Goal: Task Accomplishment & Management: Complete application form

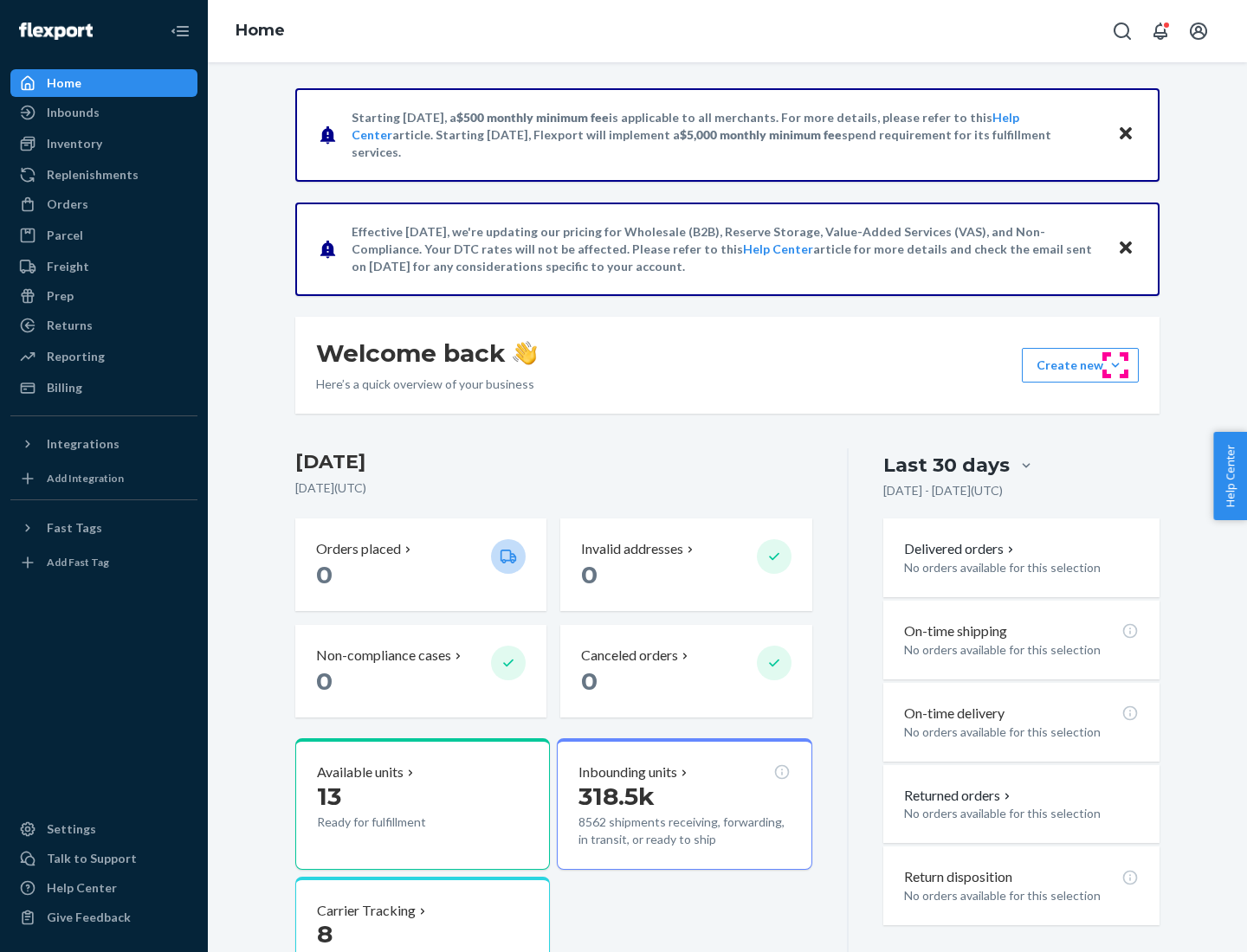
click at [1115, 365] on button "Create new Create new inbound Create new order Create new product" at bounding box center [1079, 365] width 117 height 34
click at [104, 112] on div "Inbounds" at bounding box center [104, 112] width 183 height 25
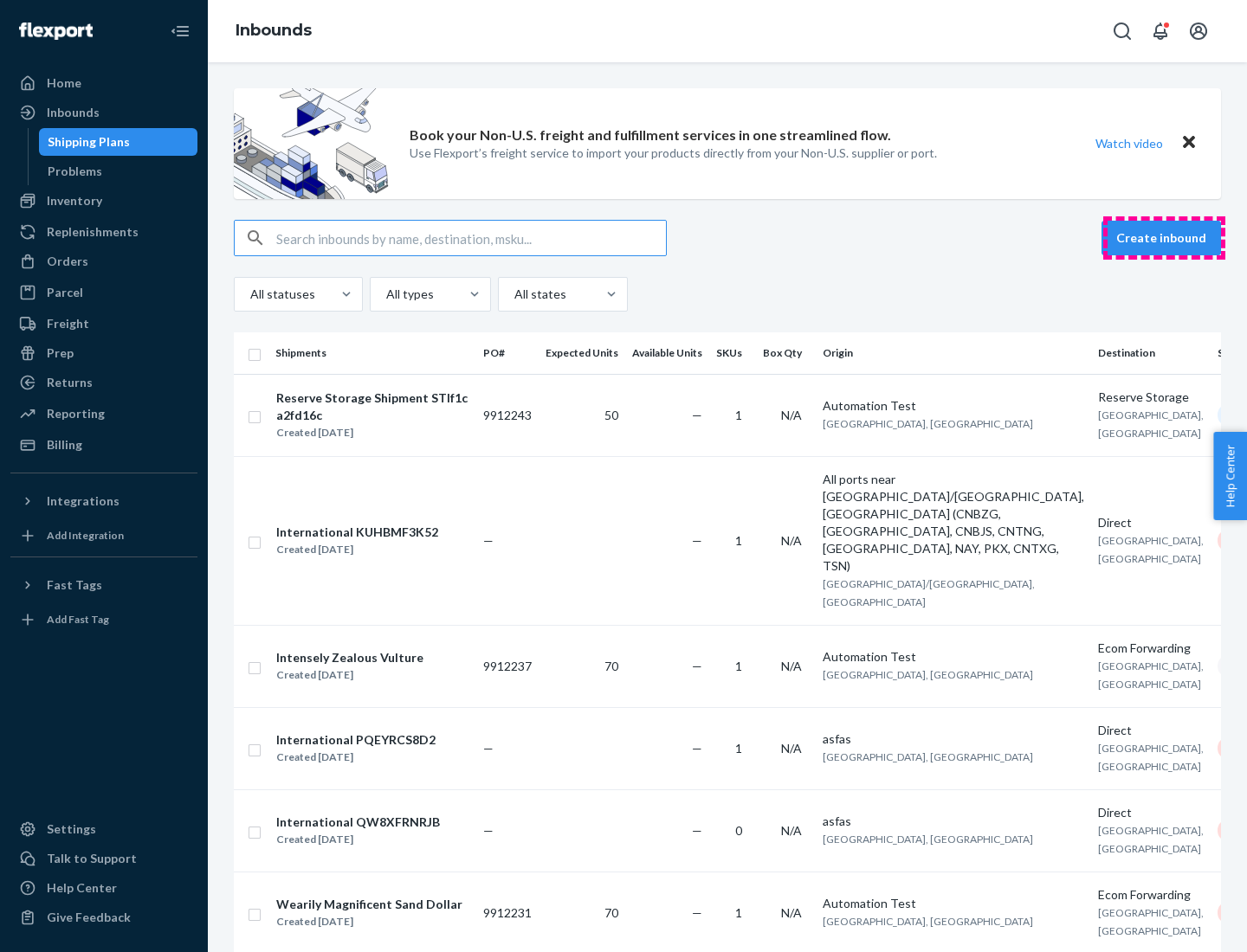
click at [1164, 238] on button "Create inbound" at bounding box center [1161, 238] width 119 height 34
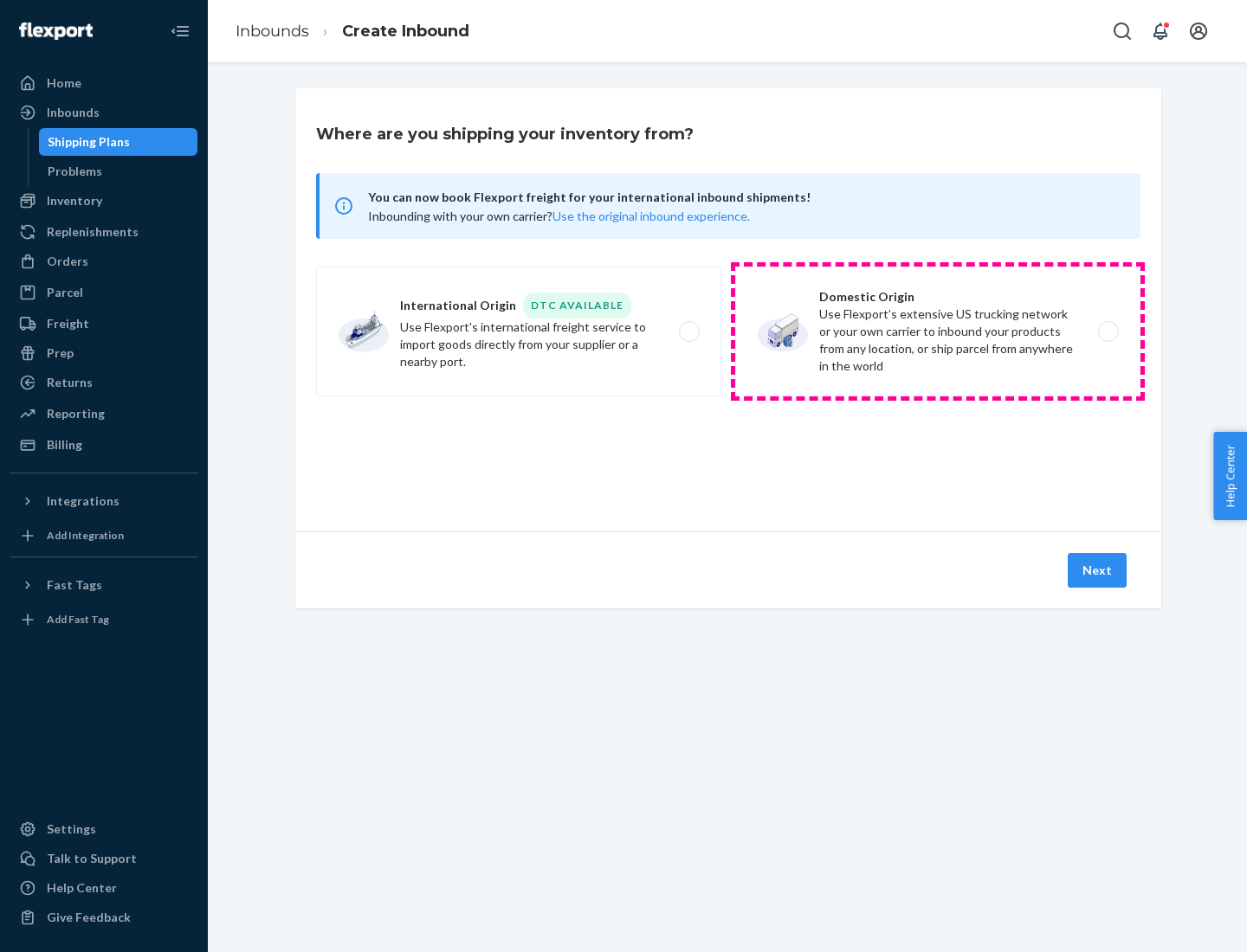
click at [938, 332] on label "Domestic Origin Use Flexport’s extensive US trucking network or your own carrie…" at bounding box center [938, 332] width 405 height 130
click at [1107, 332] on input "Domestic Origin Use Flexport’s extensive US trucking network or your own carrie…" at bounding box center [1113, 332] width 11 height 11
radio input "true"
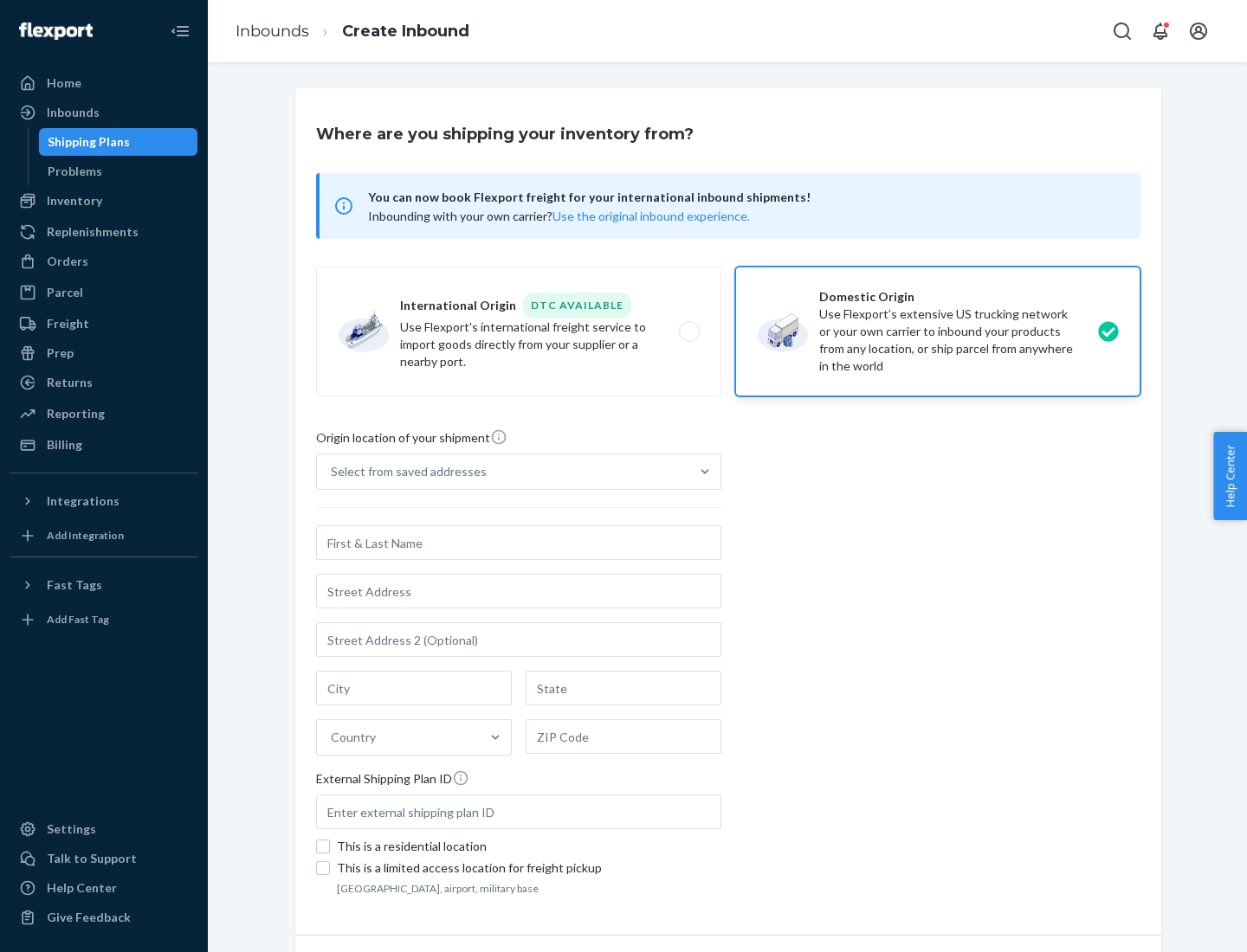
click at [405, 472] on div "Select from saved addresses" at bounding box center [409, 472] width 156 height 18
click at [333, 472] on input "Select from saved addresses" at bounding box center [332, 472] width 2 height 18
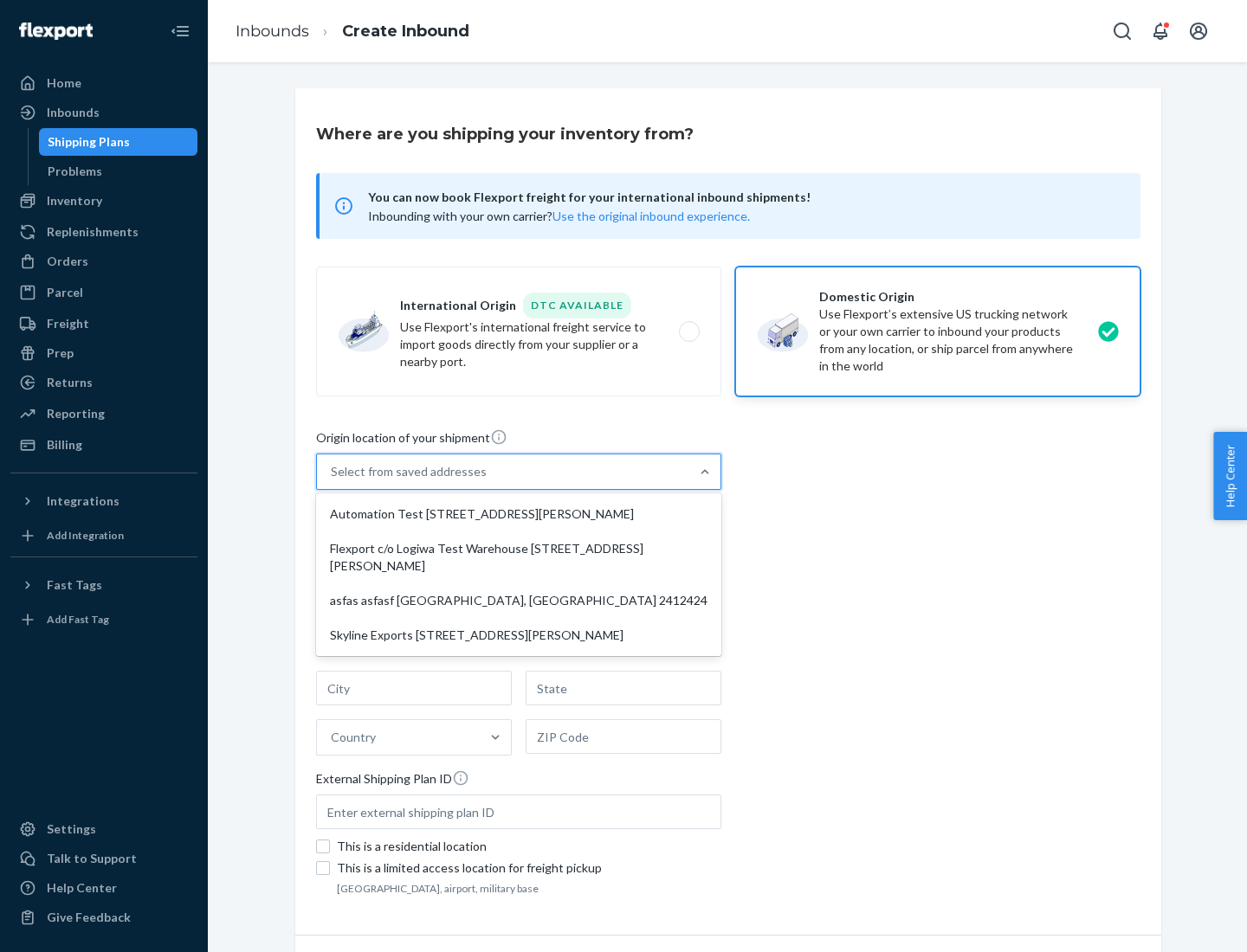
scroll to position [7, 0]
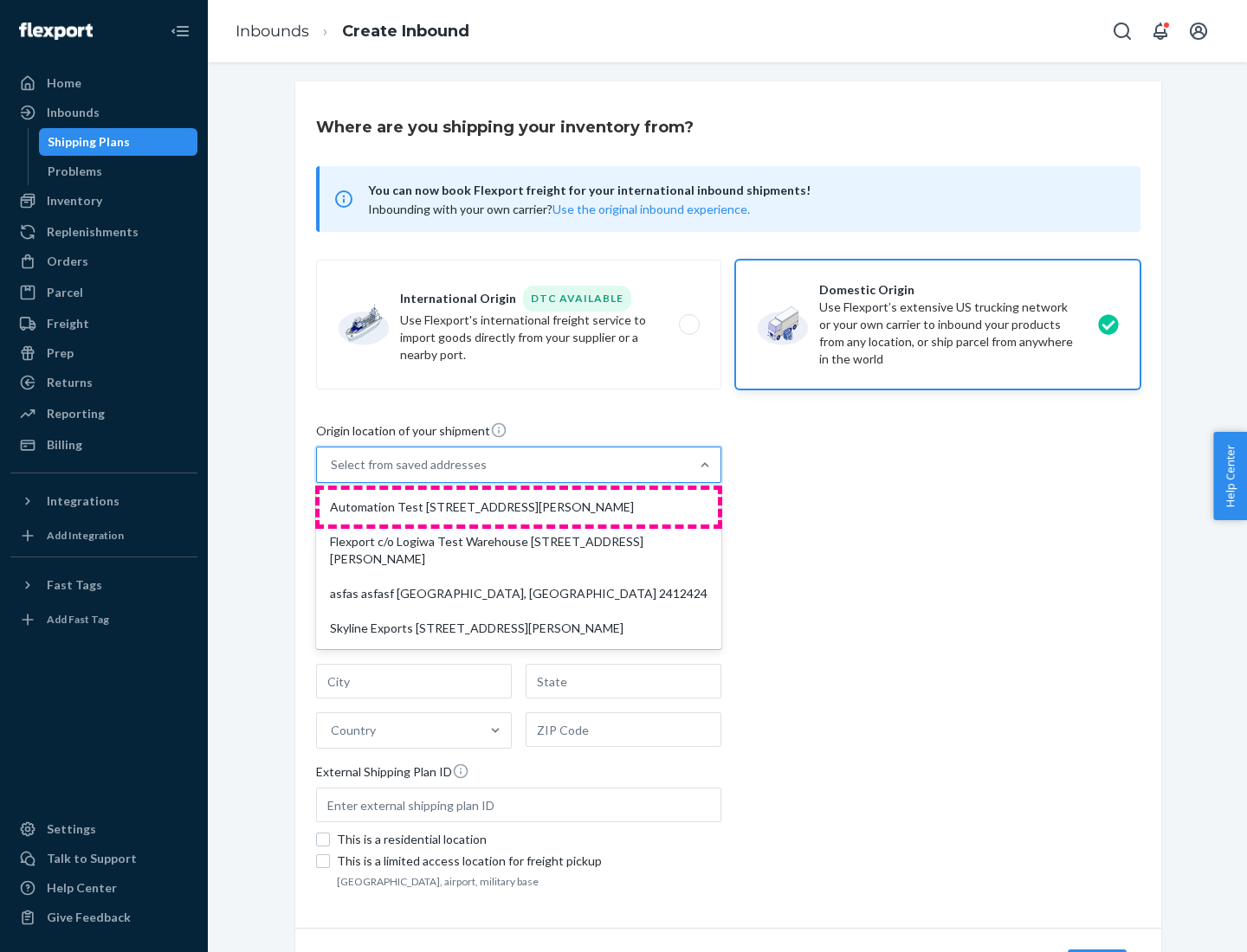
click at [519, 507] on div "Automation Test [STREET_ADDRESS][PERSON_NAME]" at bounding box center [519, 507] width 398 height 34
click at [333, 474] on input "option Automation Test [STREET_ADDRESS][PERSON_NAME] focused, 1 of 4. 4 results…" at bounding box center [332, 465] width 2 height 18
type input "Automation Test"
type input "9th Floor"
type input "[GEOGRAPHIC_DATA]"
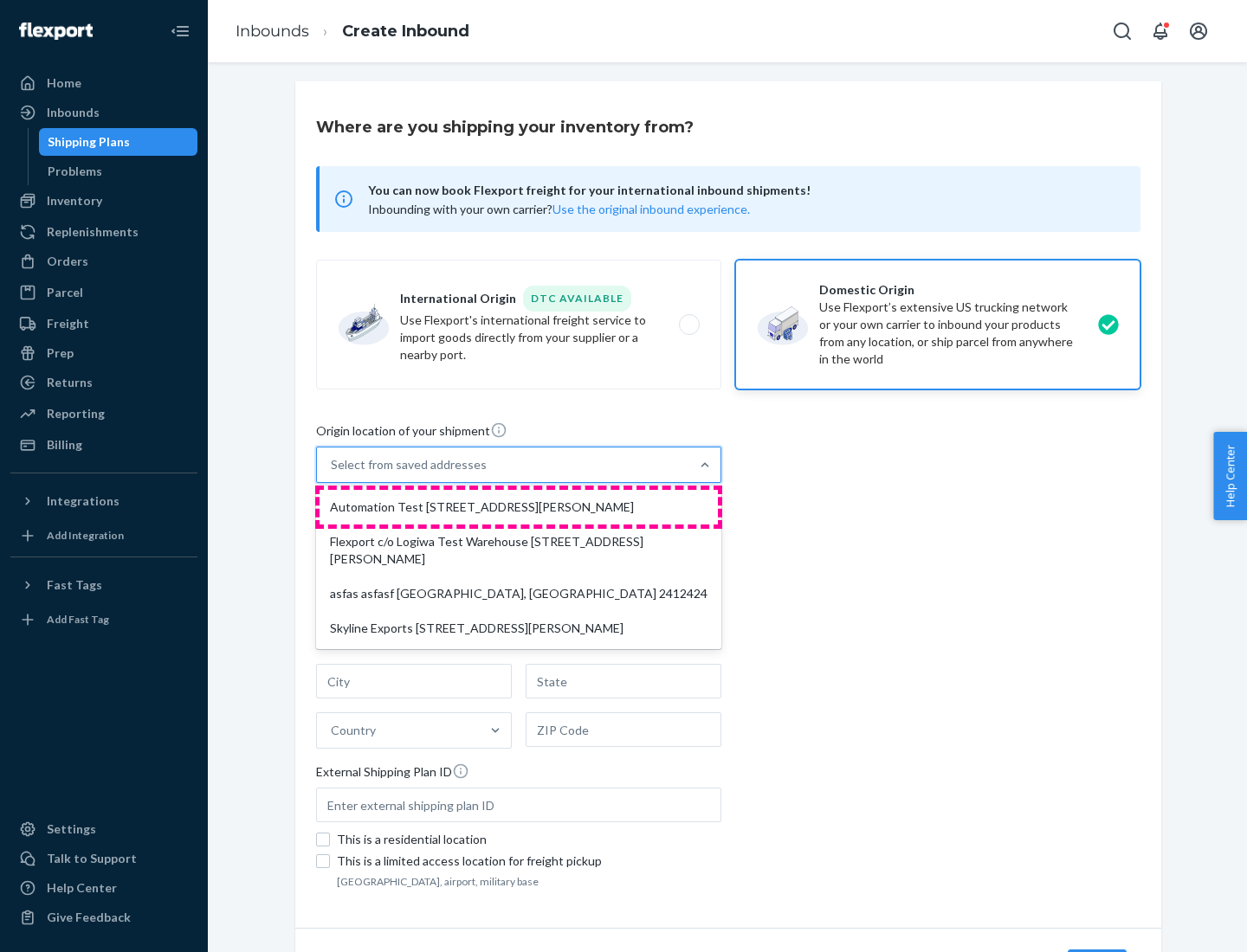
type input "CA"
type input "94104"
type input "[STREET_ADDRESS][PERSON_NAME]"
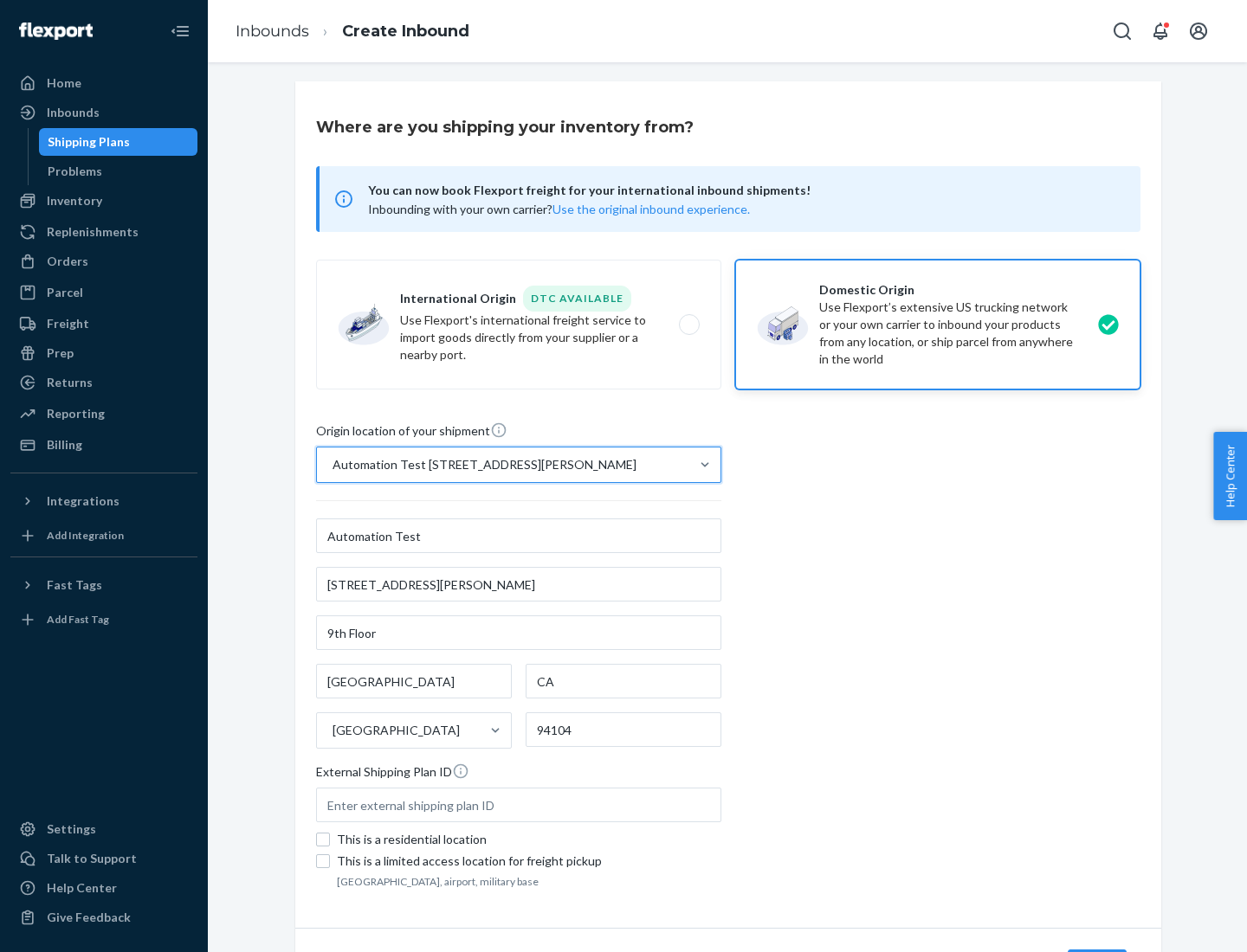
scroll to position [101, 0]
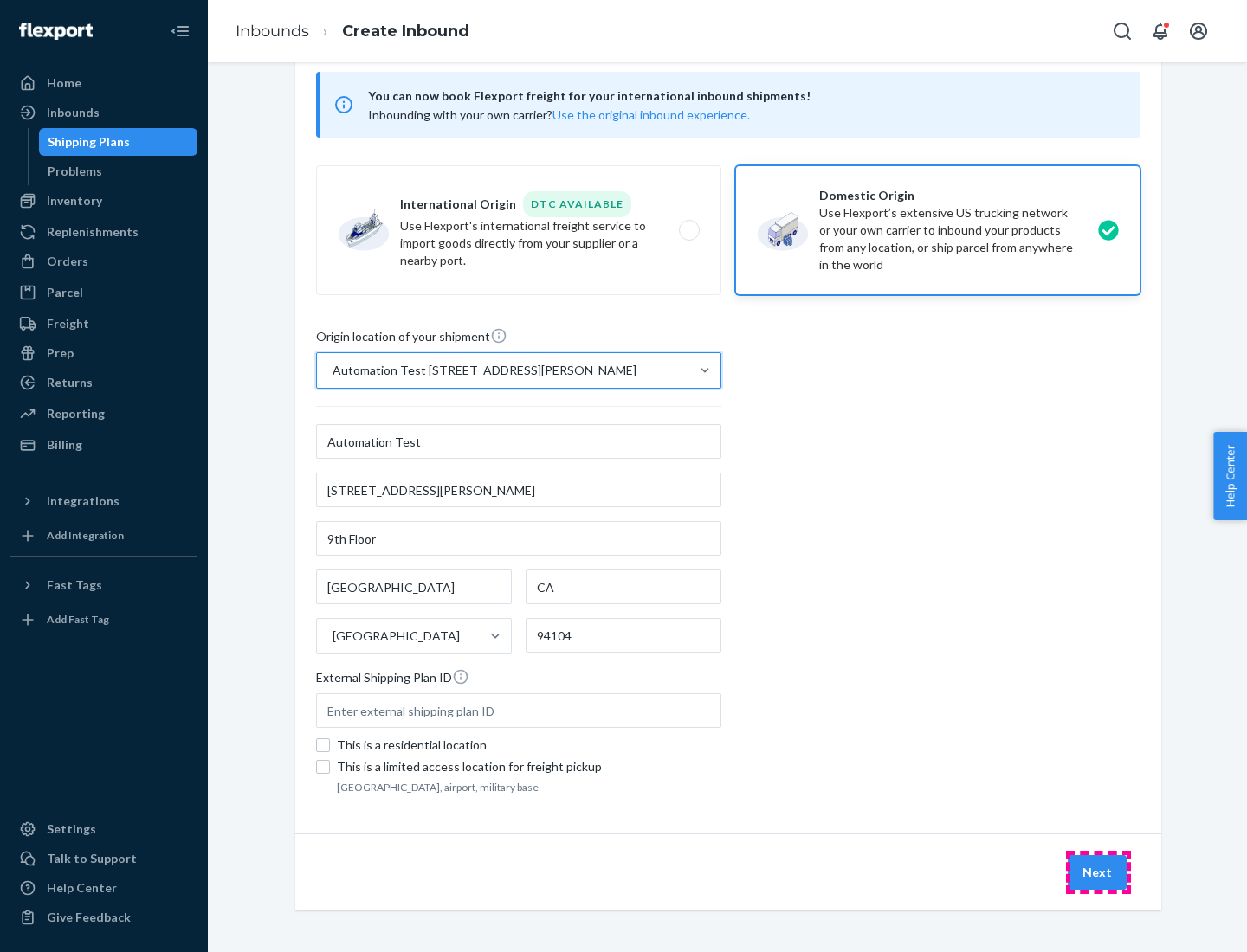
click at [1098, 873] on button "Next" at bounding box center [1097, 872] width 59 height 34
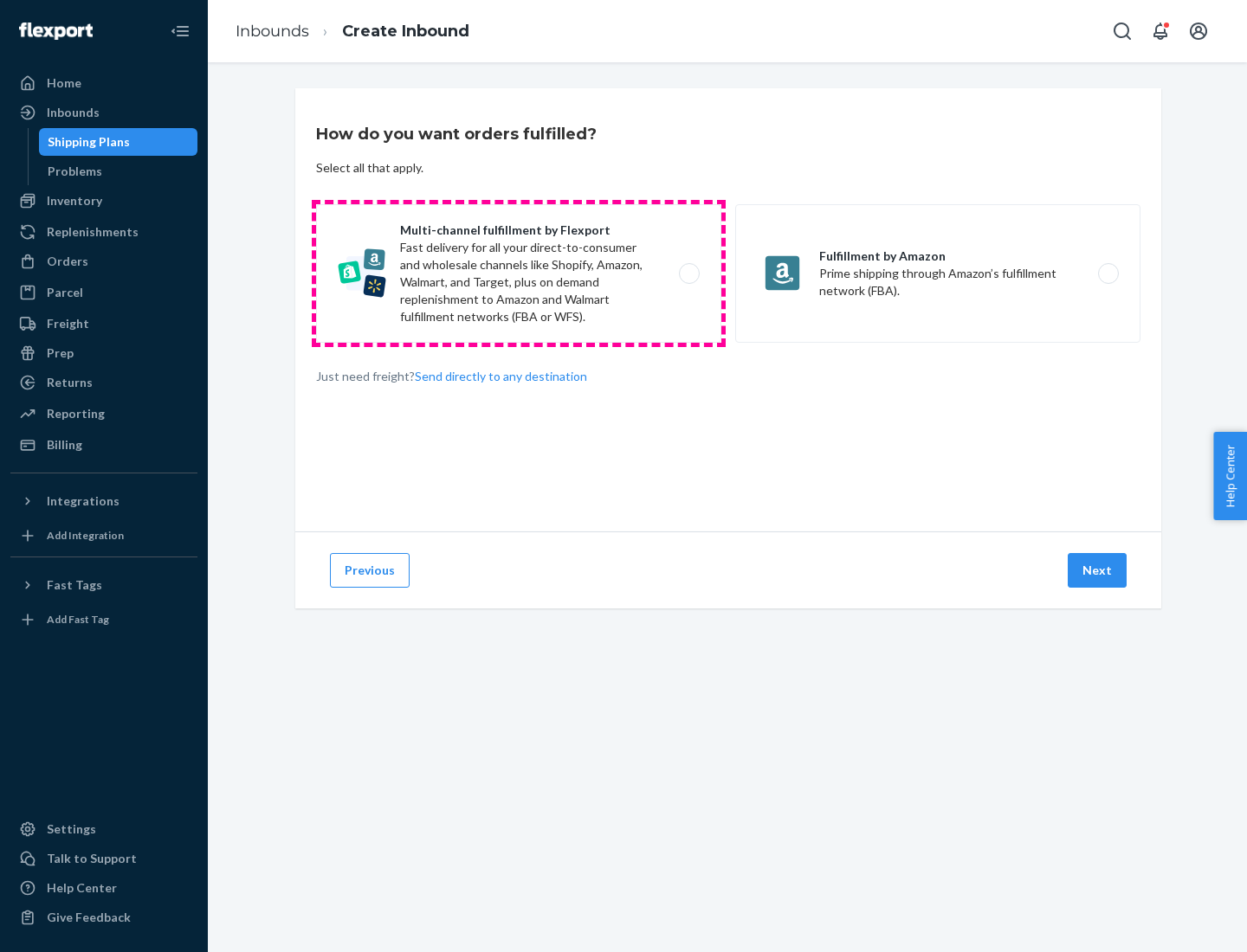
click at [519, 274] on label "Multi-channel fulfillment by Flexport Fast delivery for all your direct-to-cons…" at bounding box center [519, 274] width 405 height 139
click at [689, 274] on input "Multi-channel fulfillment by Flexport Fast delivery for all your direct-to-cons…" at bounding box center [694, 274] width 11 height 11
radio input "true"
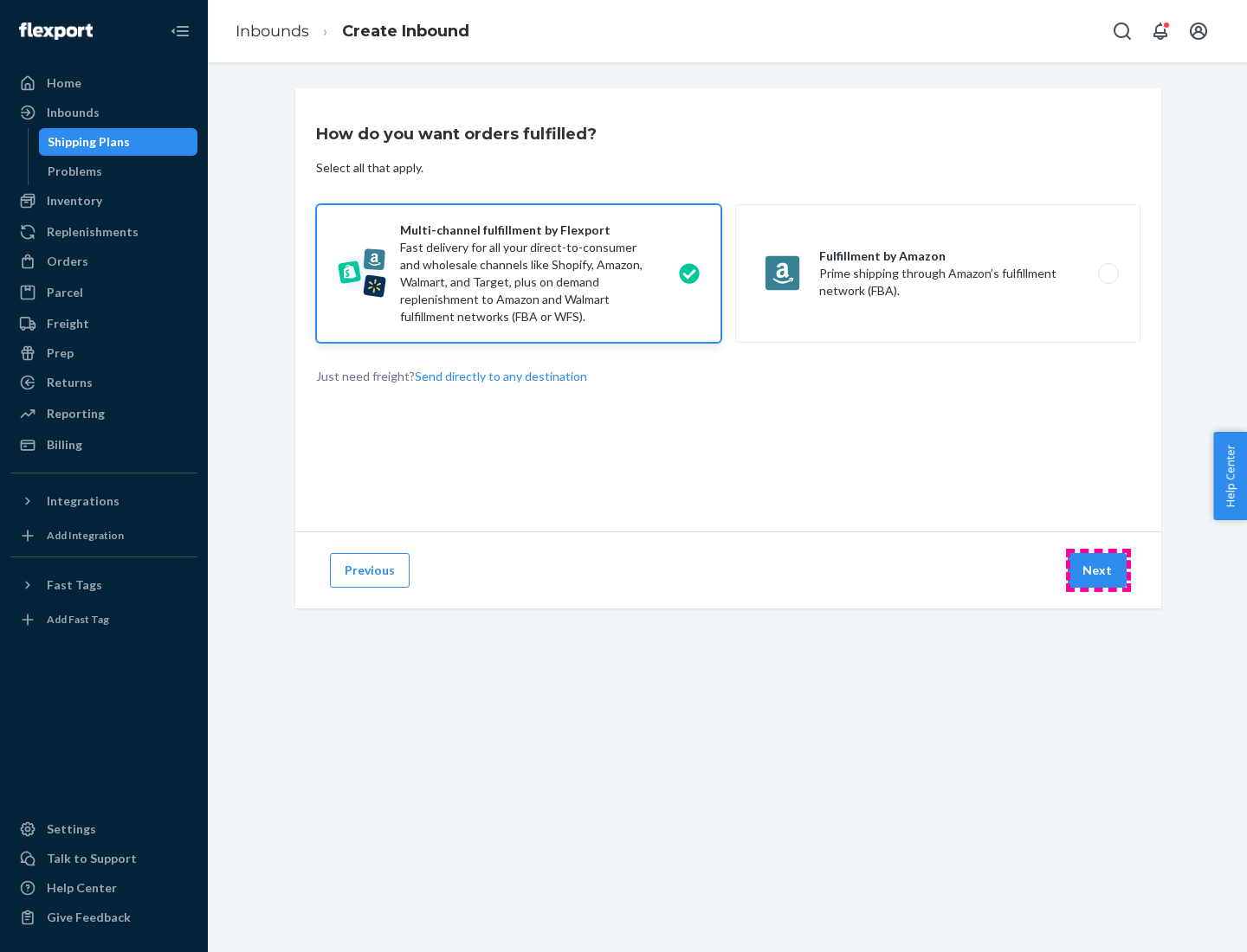
click at [1098, 570] on button "Next" at bounding box center [1097, 570] width 59 height 34
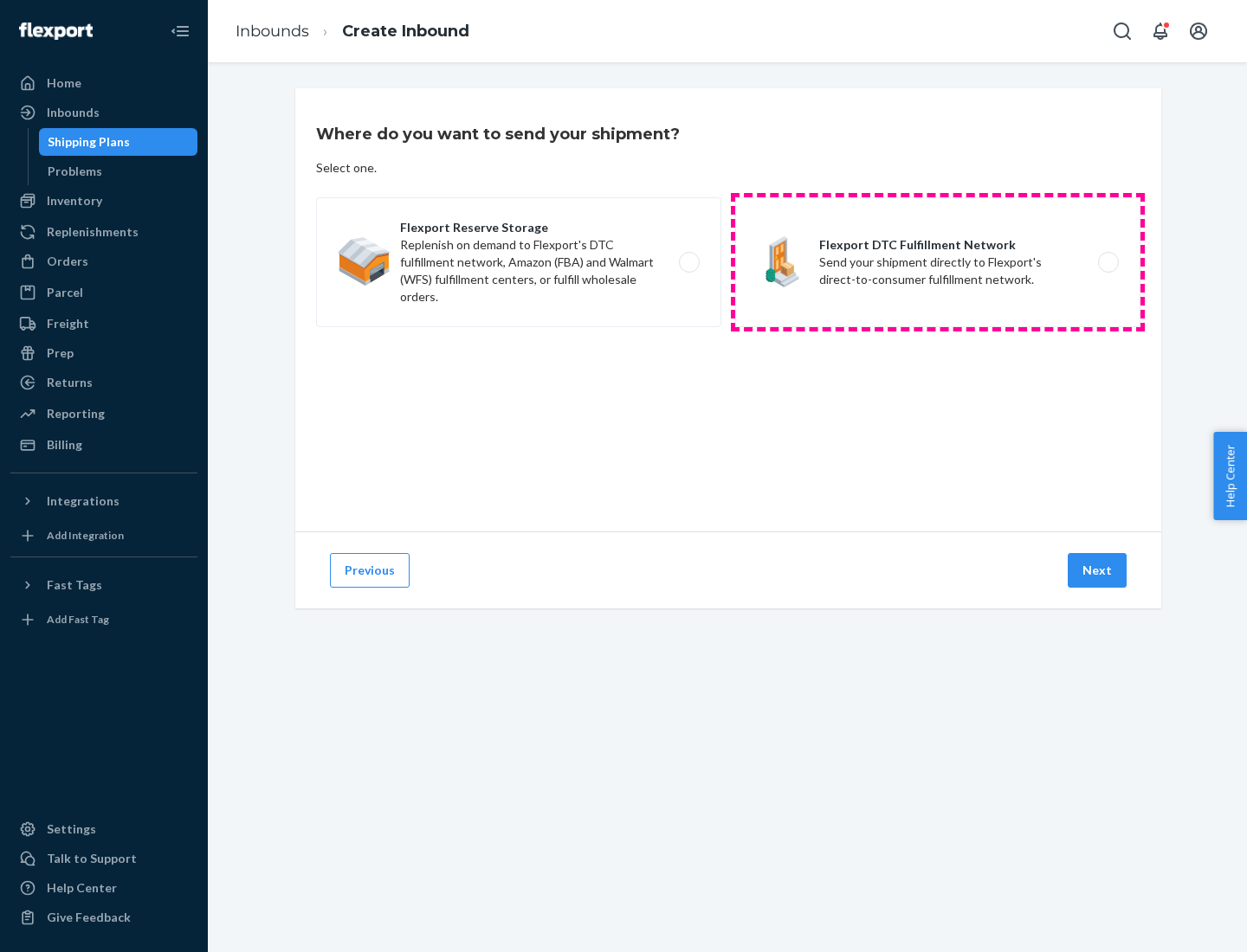
click at [938, 262] on label "Flexport DTC Fulfillment Network Send your shipment directly to Flexport's dire…" at bounding box center [938, 262] width 405 height 130
click at [1107, 262] on input "Flexport DTC Fulfillment Network Send your shipment directly to Flexport's dire…" at bounding box center [1113, 262] width 11 height 11
radio input "true"
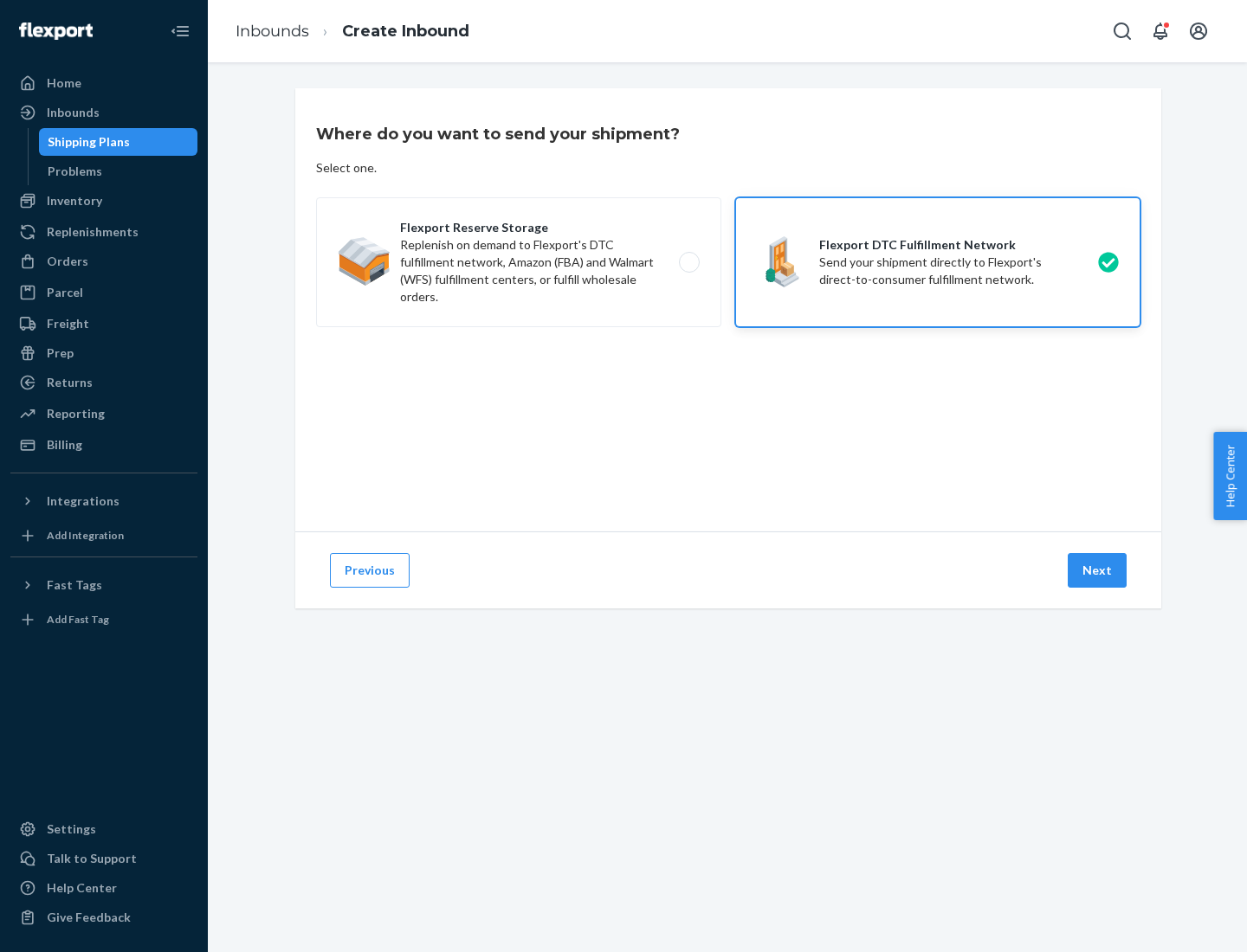
click at [1098, 570] on button "Next" at bounding box center [1097, 570] width 59 height 34
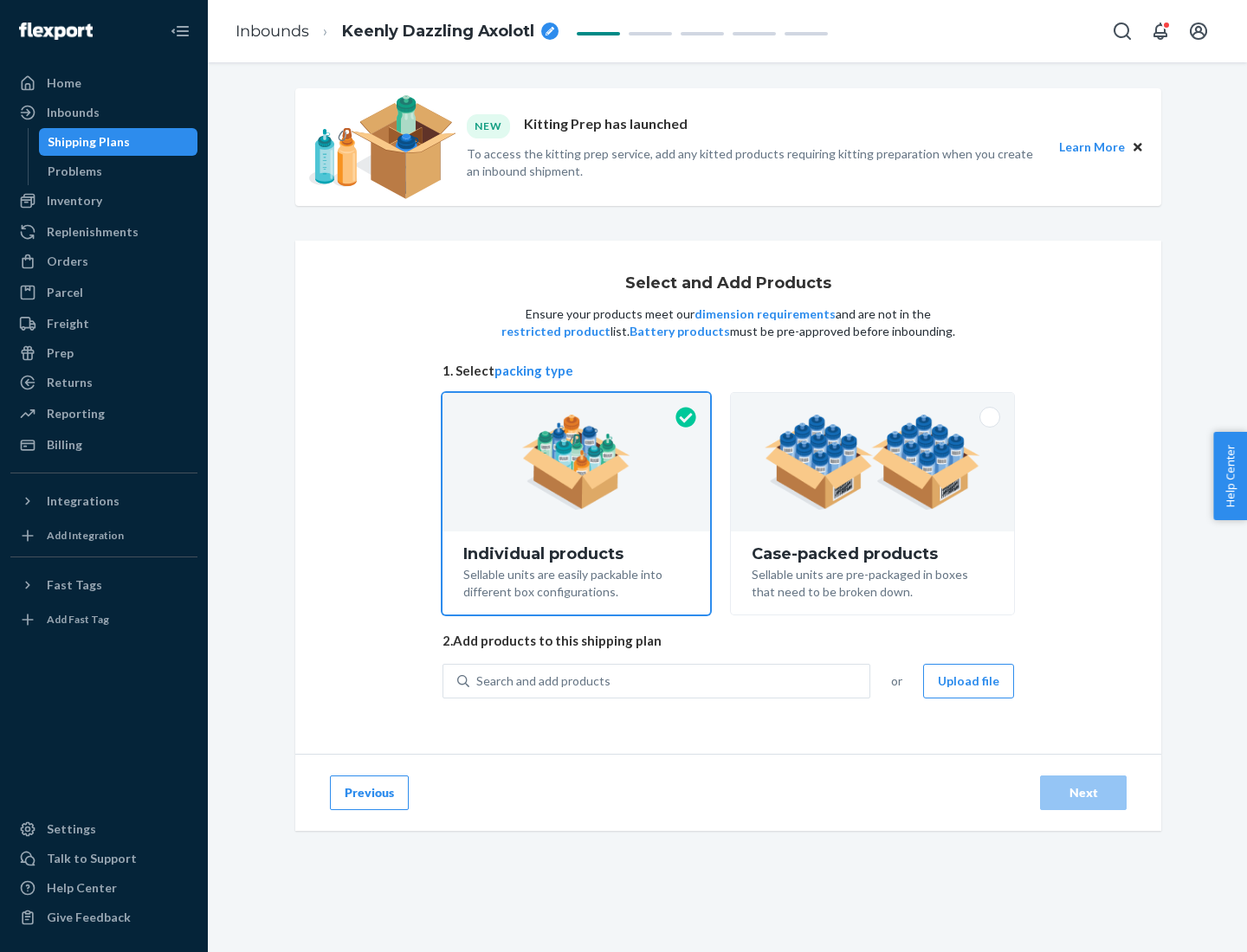
click at [873, 462] on img at bounding box center [872, 462] width 216 height 96
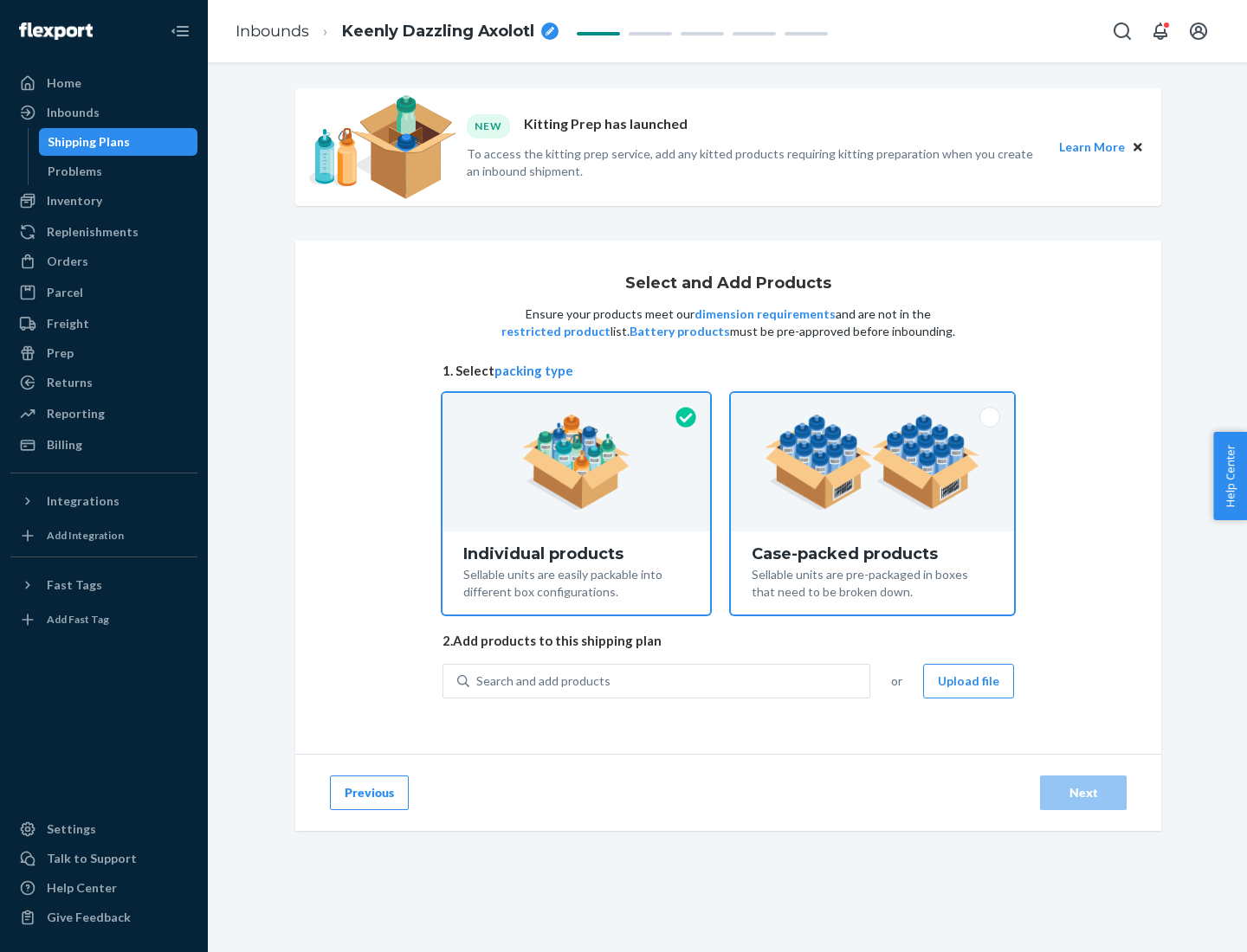
click at [873, 404] on input "Case-packed products Sellable units are pre-packaged in boxes that need to be b…" at bounding box center [872, 398] width 11 height 11
radio input "true"
radio input "false"
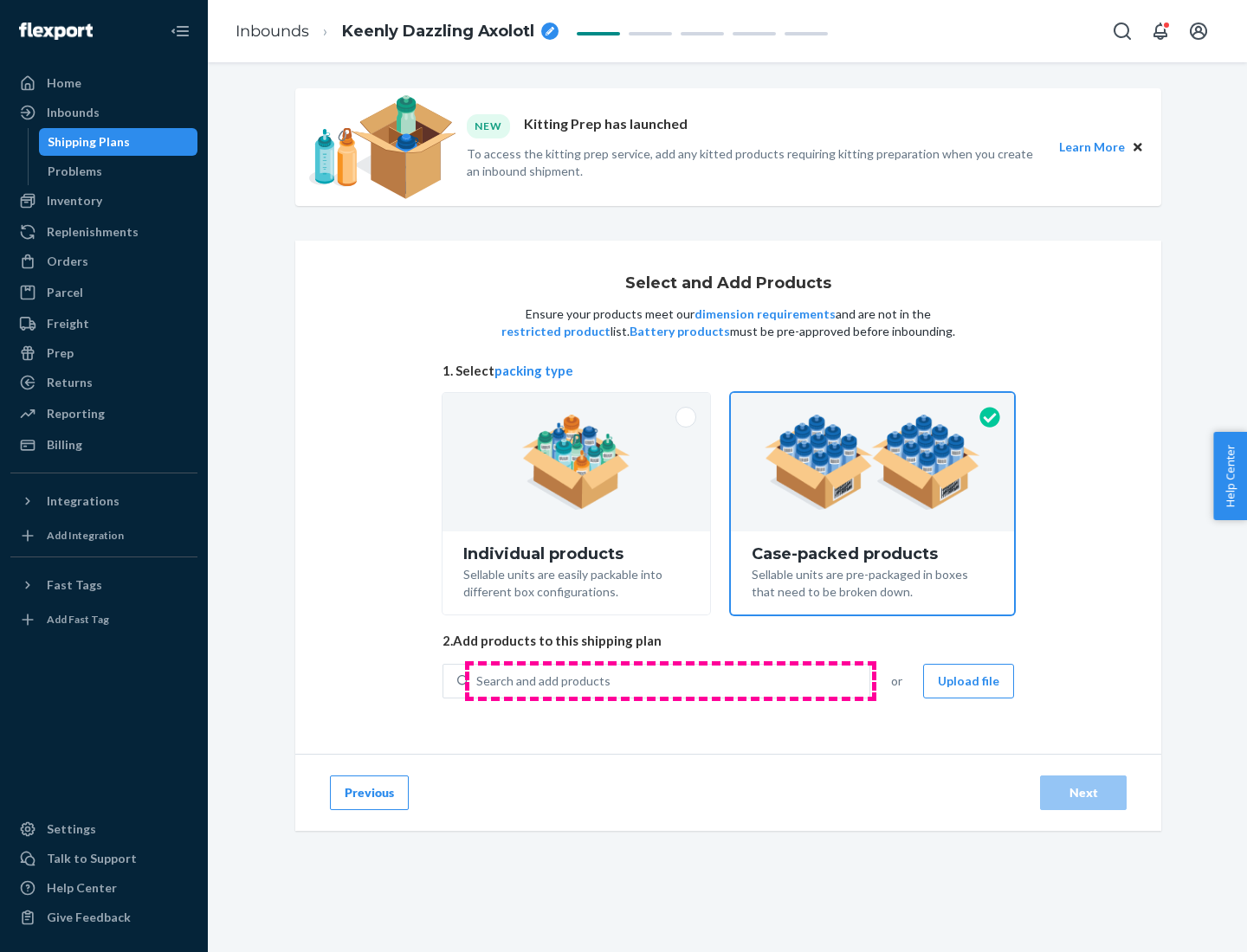
click at [670, 681] on div "Search and add products" at bounding box center [670, 682] width 400 height 32
click at [478, 681] on input "Search and add products" at bounding box center [477, 682] width 2 height 18
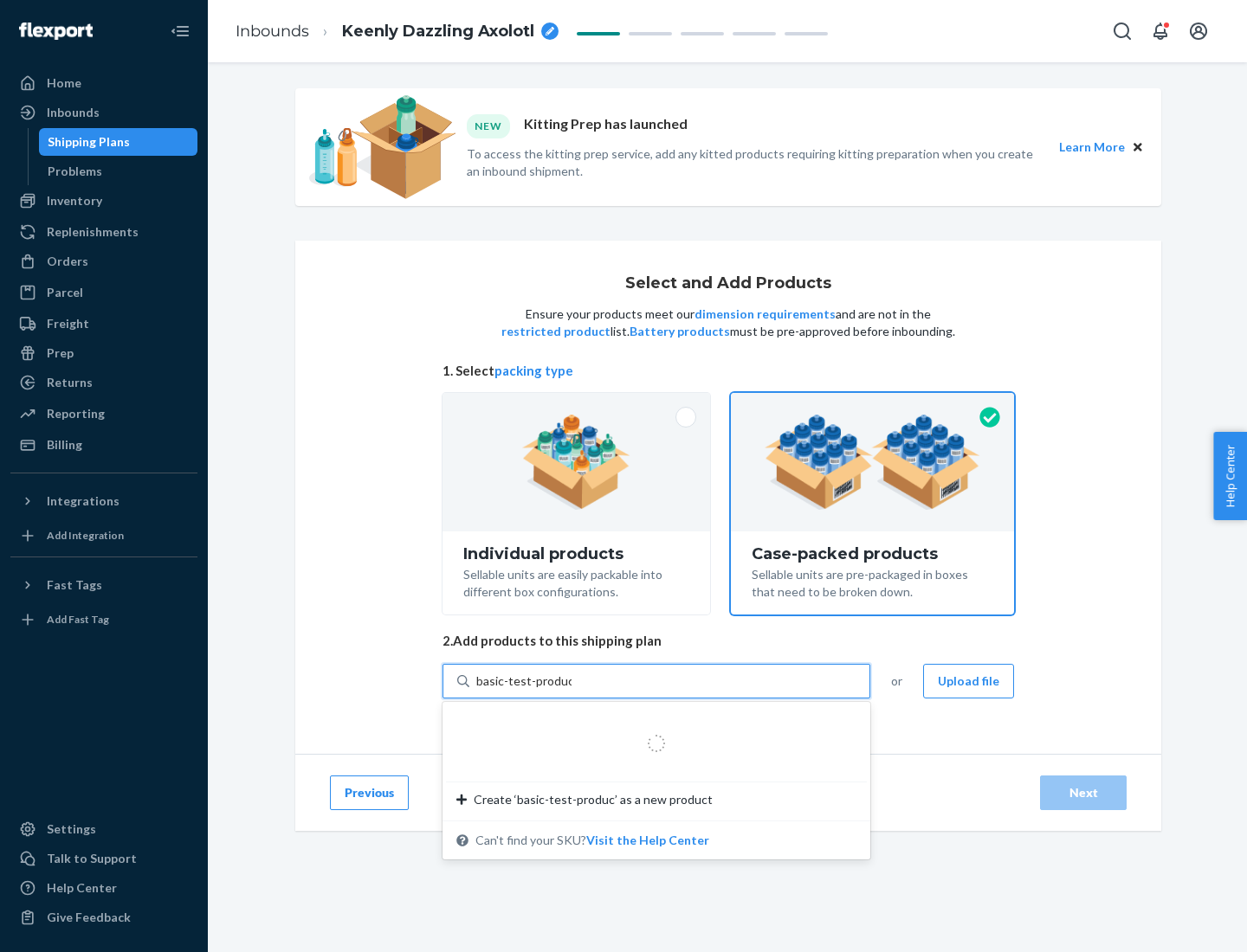
type input "basic-test-product-1"
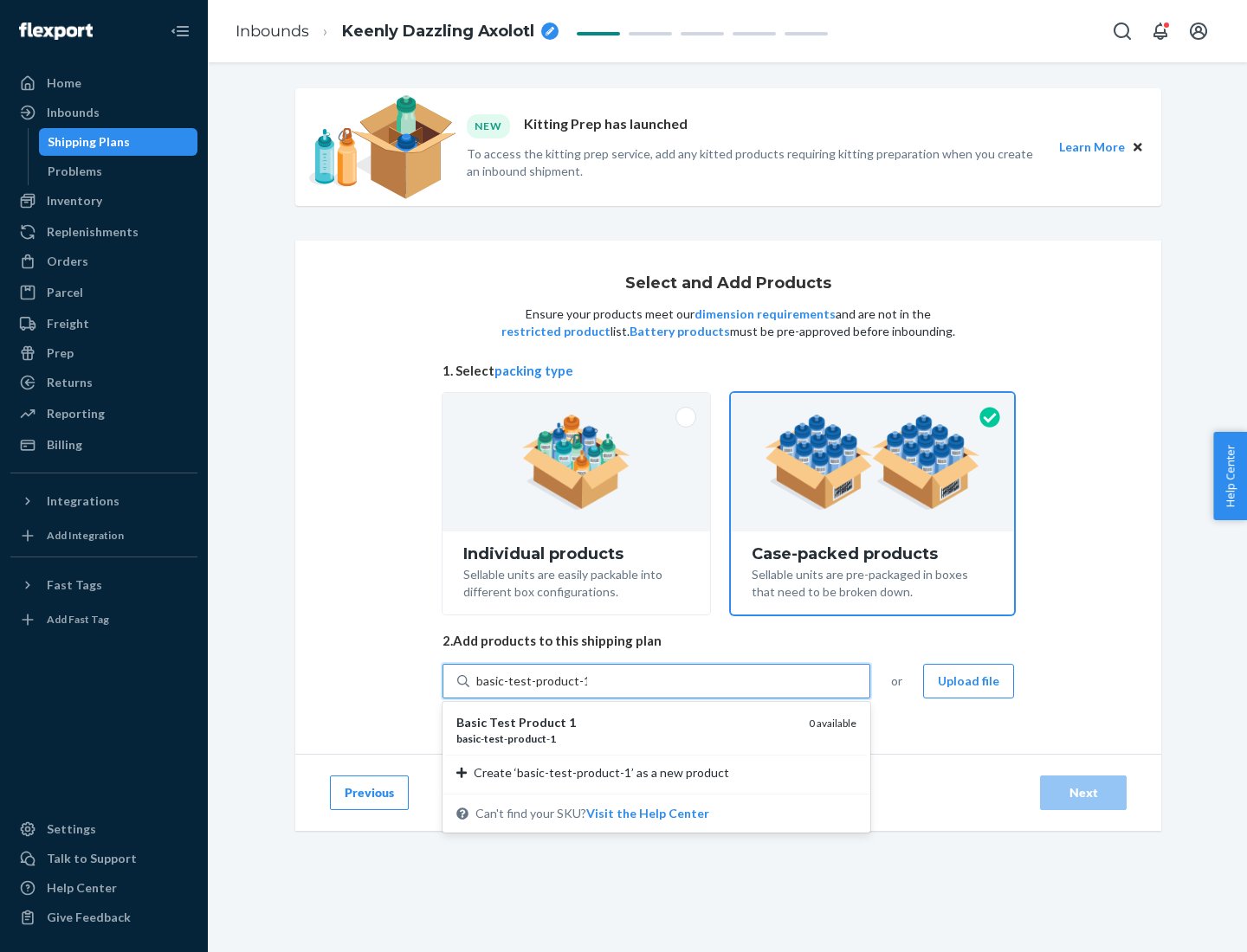
click at [626, 739] on div "basic - test - product - 1" at bounding box center [626, 739] width 339 height 15
click at [587, 690] on input "basic-test-product-1" at bounding box center [532, 682] width 111 height 18
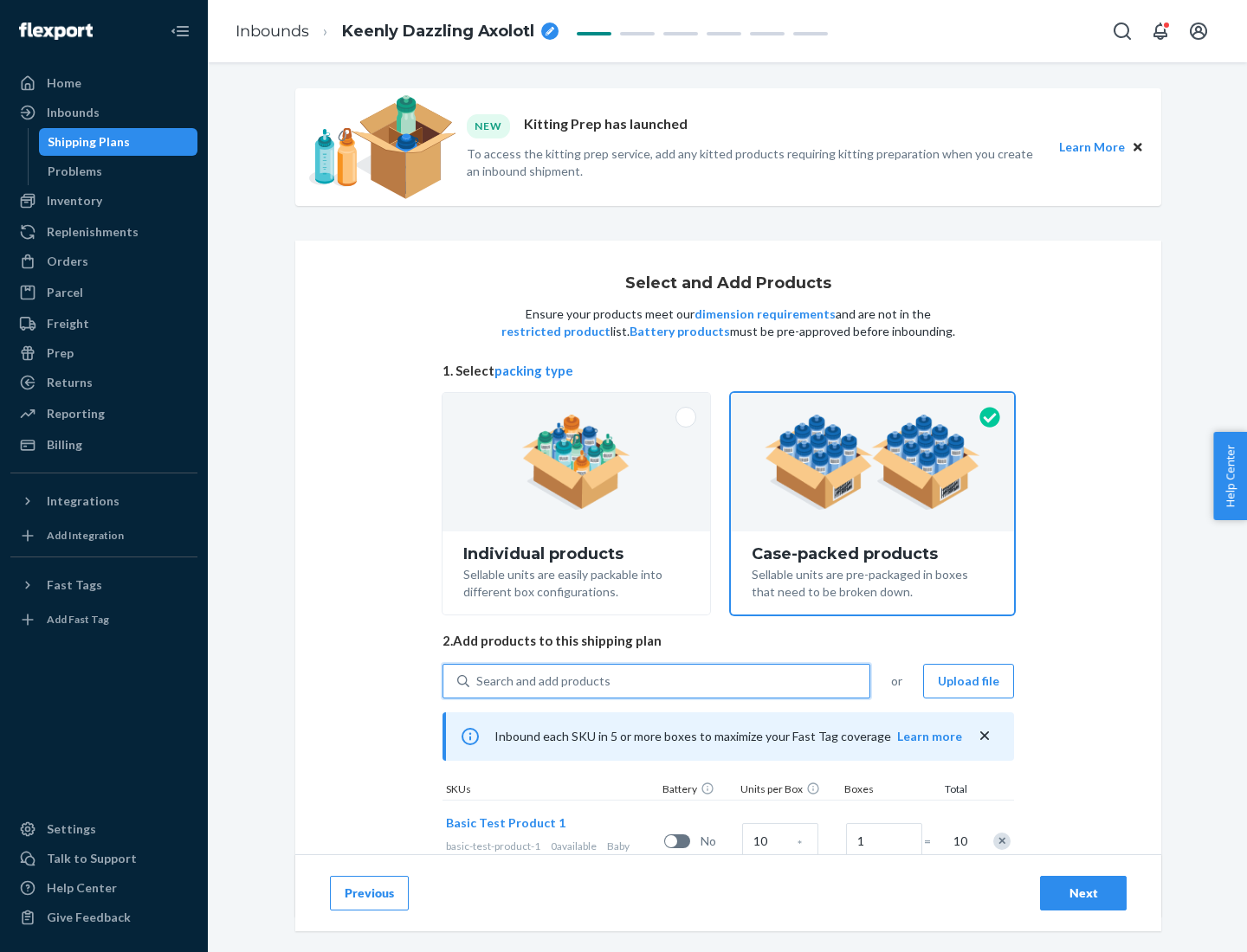
scroll to position [62, 0]
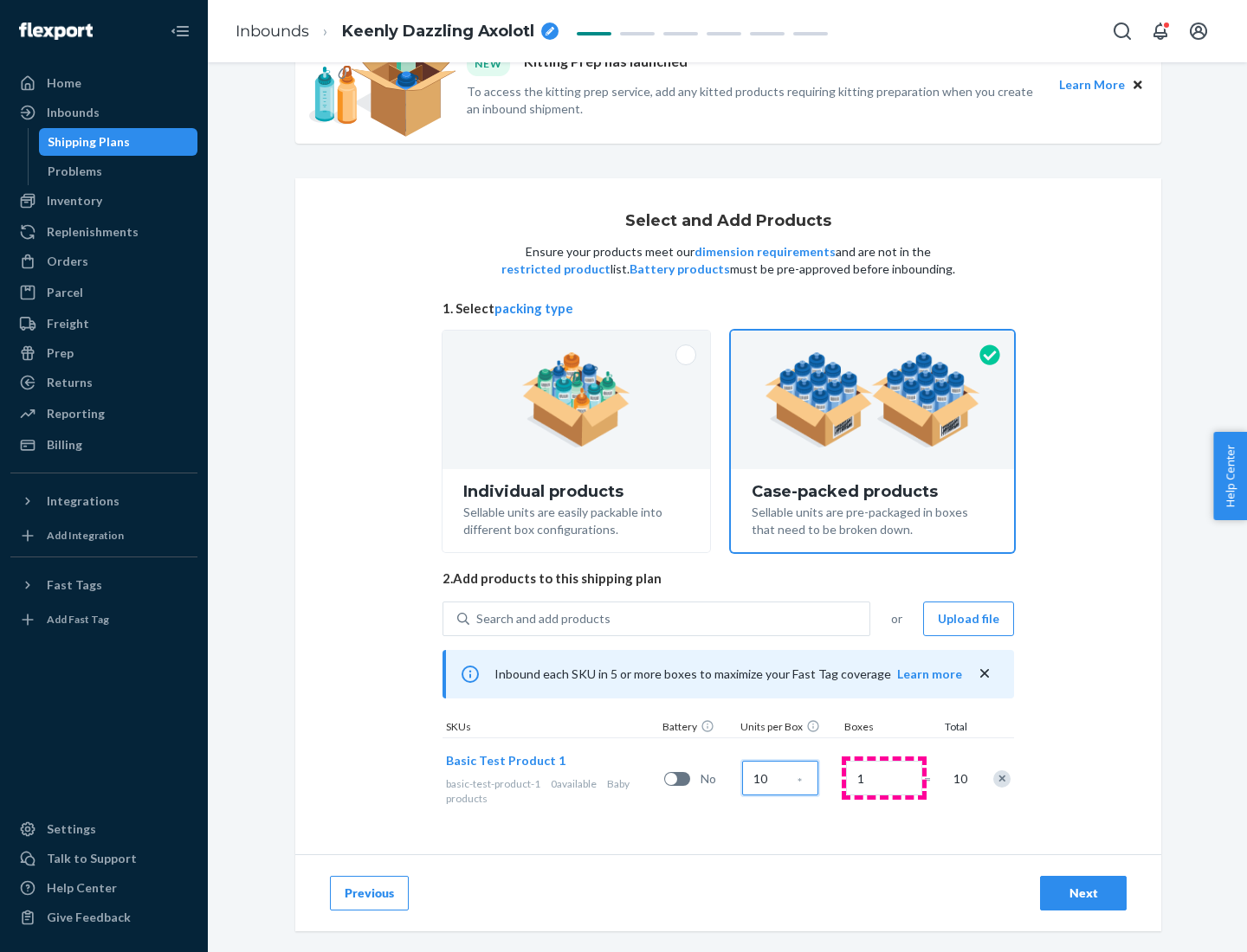
type input "10"
type input "7"
click at [1083, 893] on div "Next" at bounding box center [1083, 894] width 57 height 18
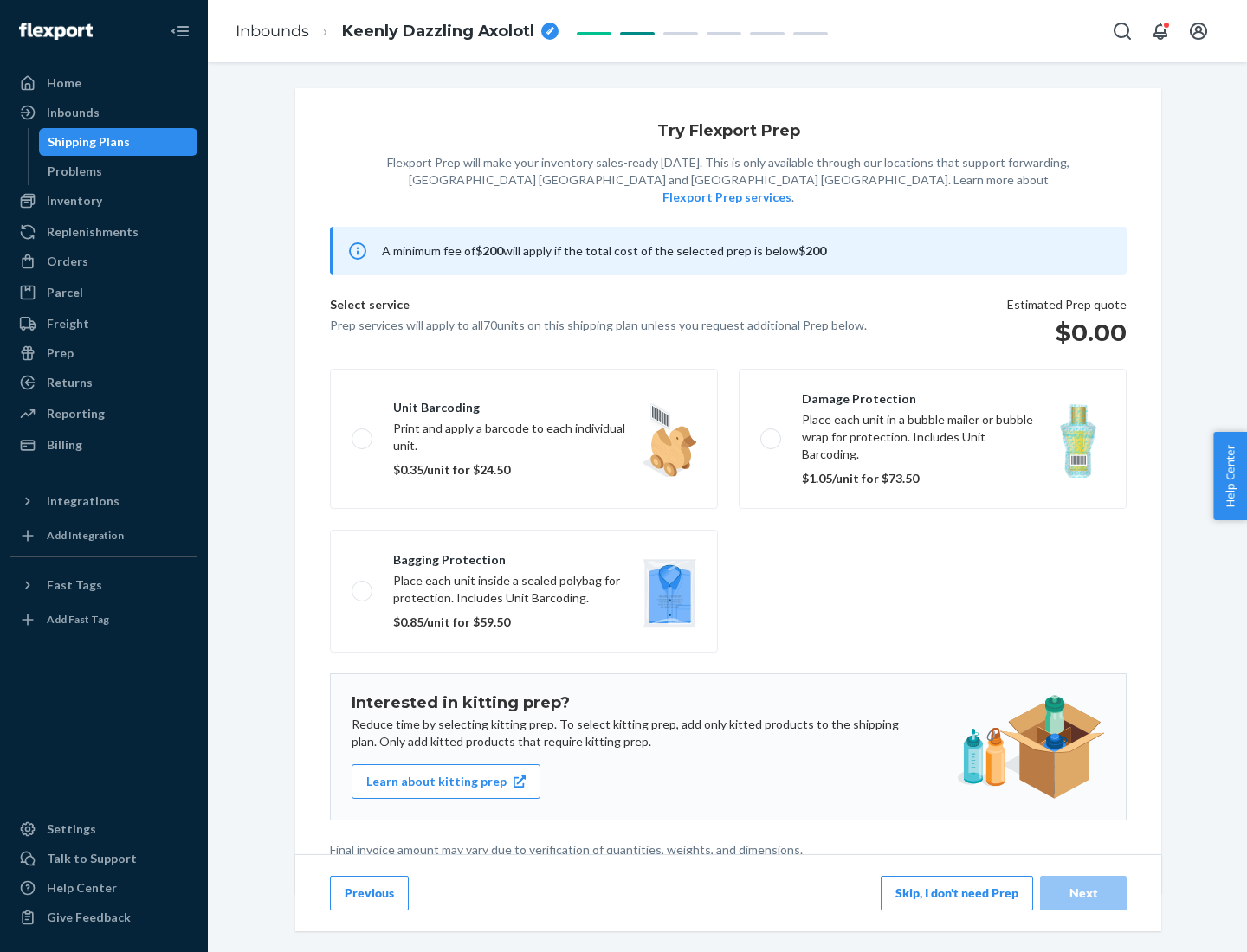
scroll to position [4, 0]
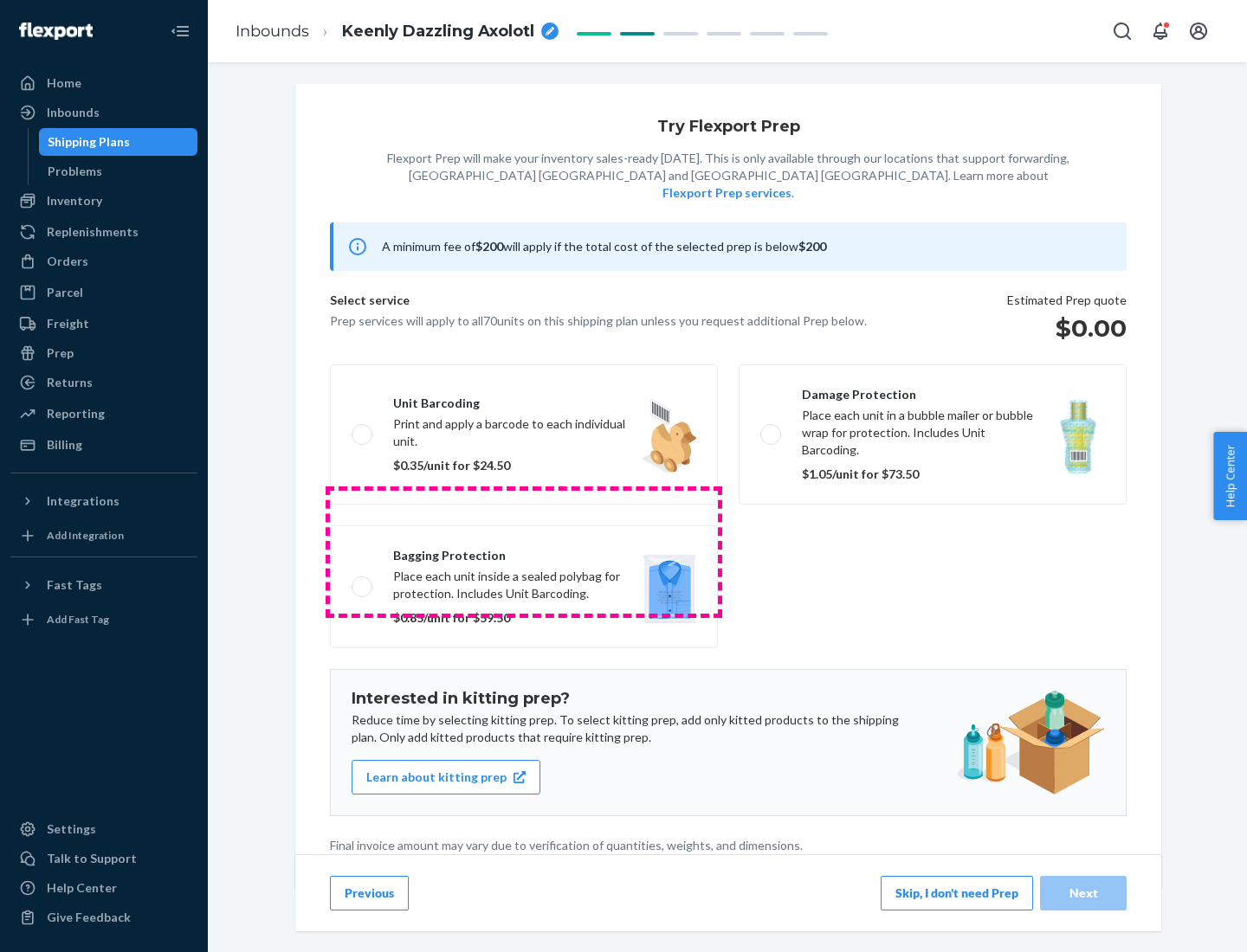
click at [524, 552] on label "Bagging protection Place each unit inside a sealed polybag for protection. Incl…" at bounding box center [524, 587] width 388 height 123
click at [362, 581] on input "Bagging protection Place each unit inside a sealed polybag for protection. Incl…" at bounding box center [357, 586] width 11 height 11
checkbox input "true"
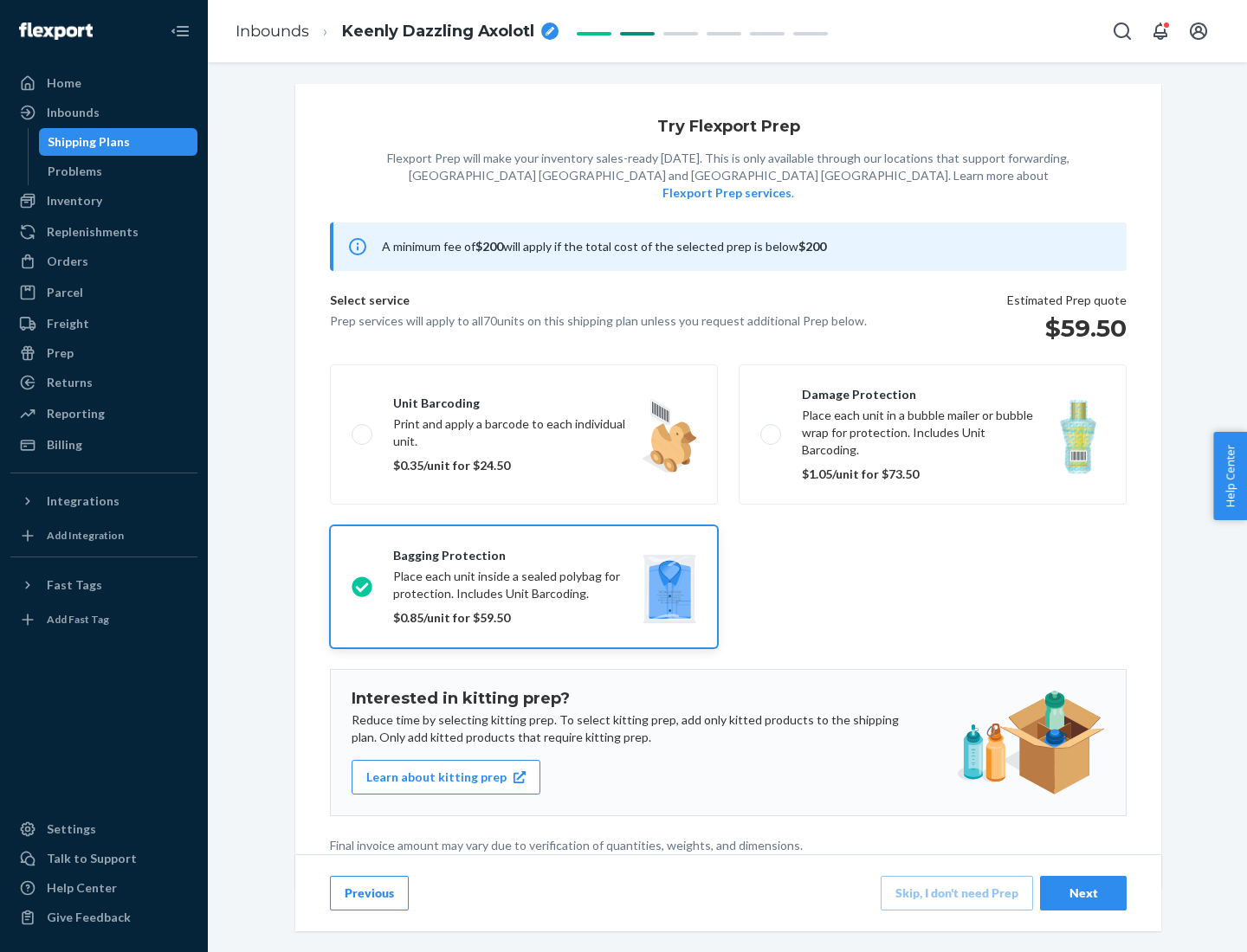
click at [1083, 892] on div "Next" at bounding box center [1083, 894] width 57 height 18
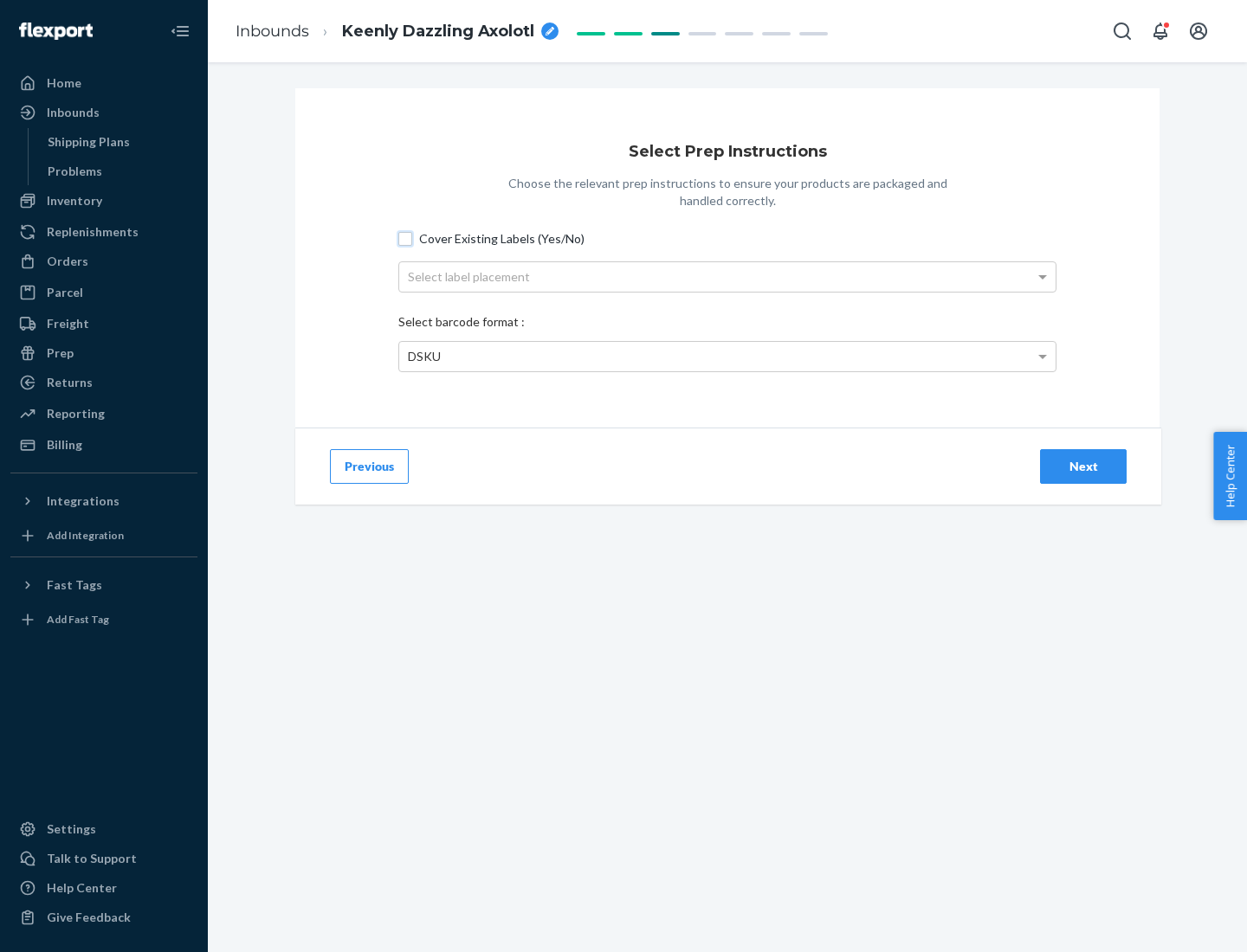
click at [405, 238] on input "Cover Existing Labels (Yes/No)" at bounding box center [405, 239] width 14 height 14
checkbox input "true"
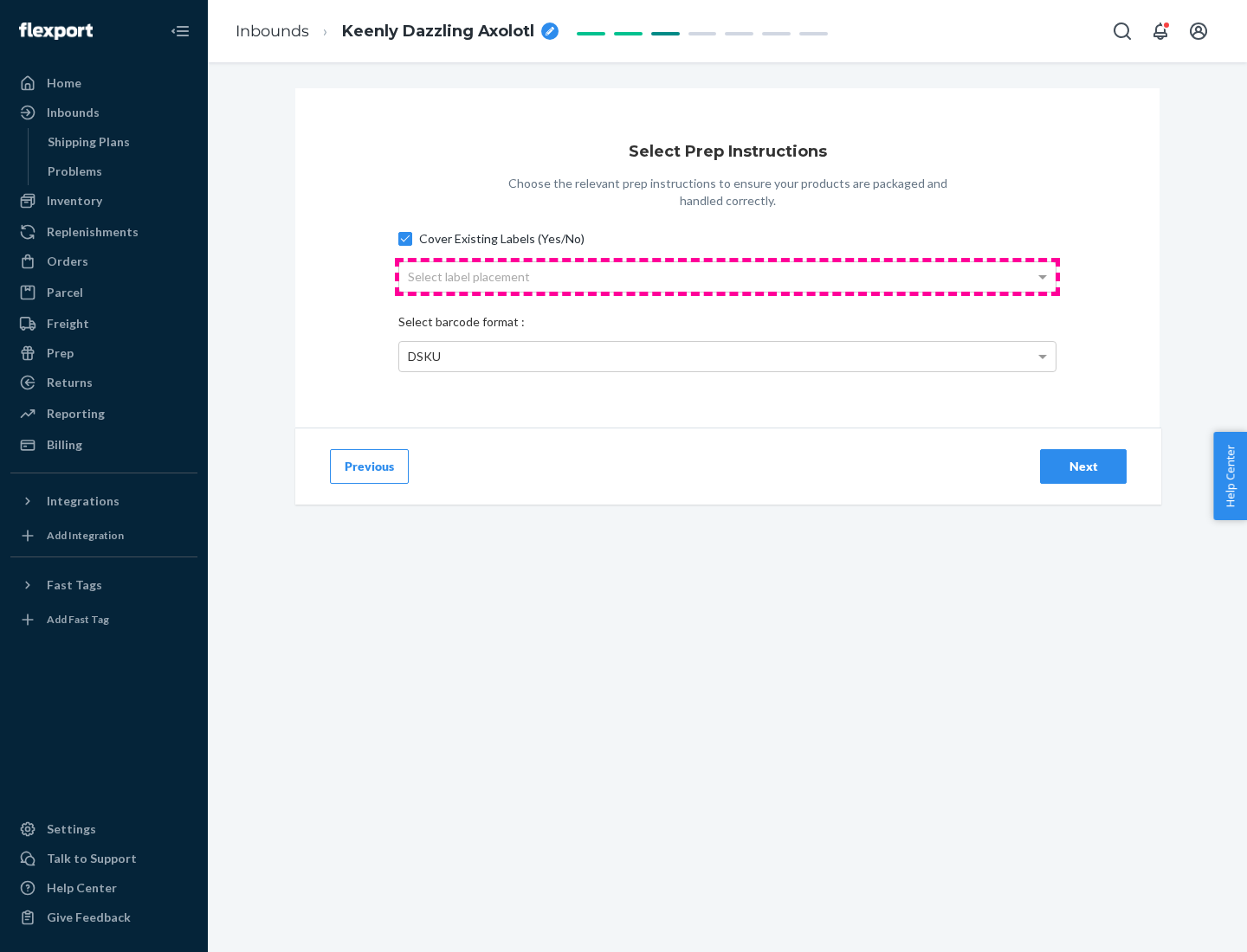
click at [727, 276] on div "Select label placement" at bounding box center [727, 277] width 656 height 30
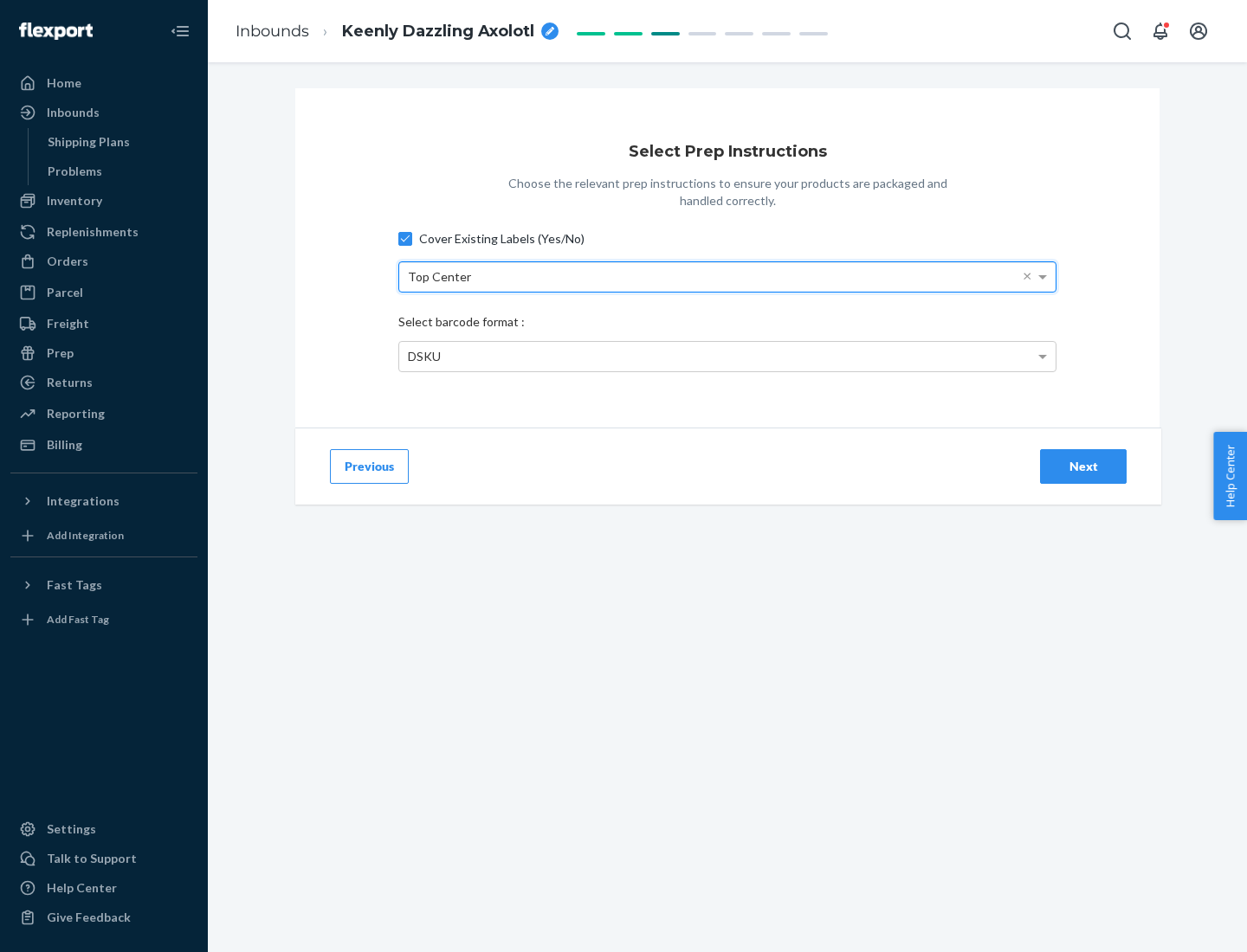
click at [727, 356] on div "DSKU" at bounding box center [727, 357] width 656 height 30
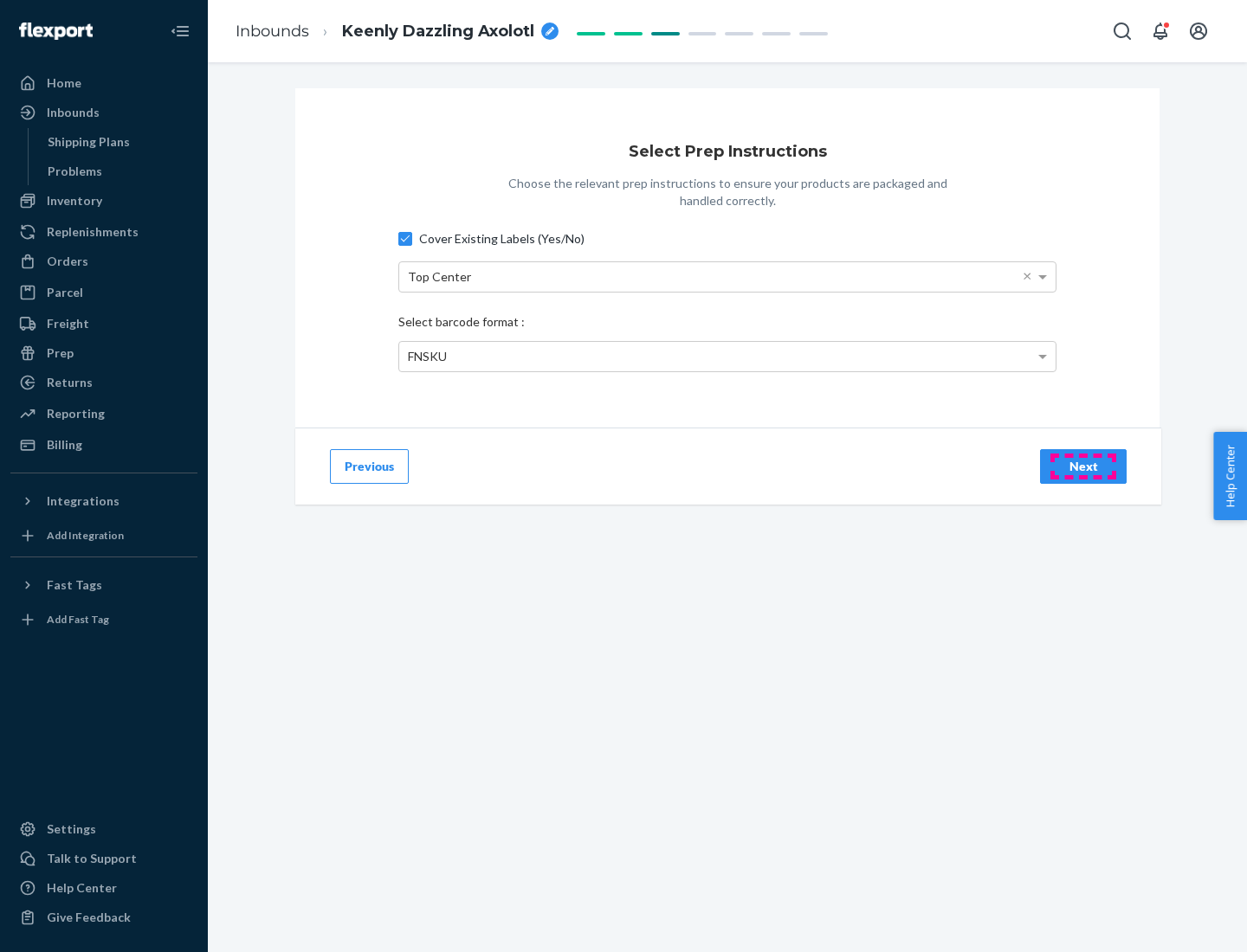
click at [1083, 466] on div "Next" at bounding box center [1083, 467] width 57 height 18
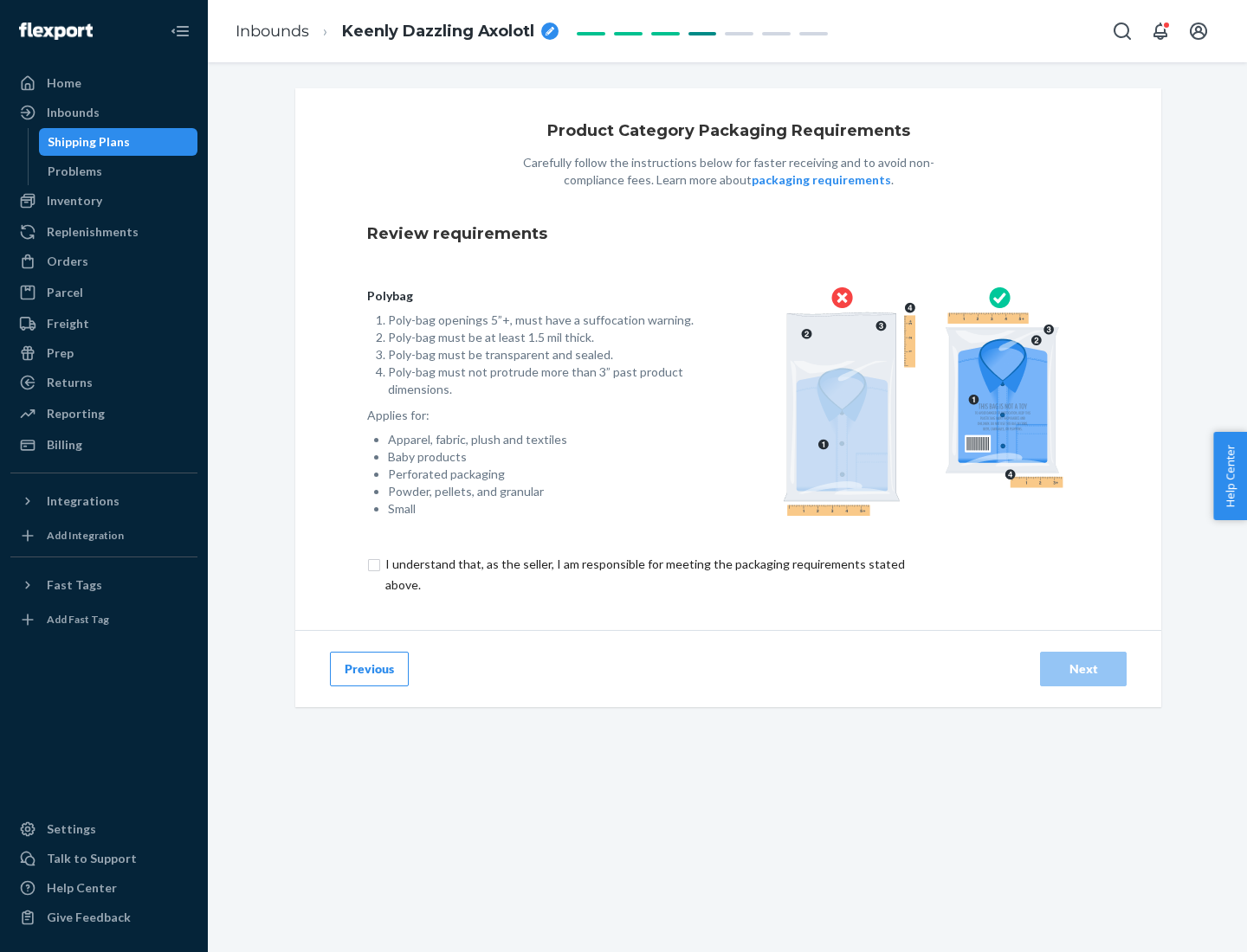
click at [643, 574] on input "checkbox" at bounding box center [655, 575] width 576 height 41
checkbox input "true"
click at [1083, 669] on div "Next" at bounding box center [1083, 669] width 57 height 18
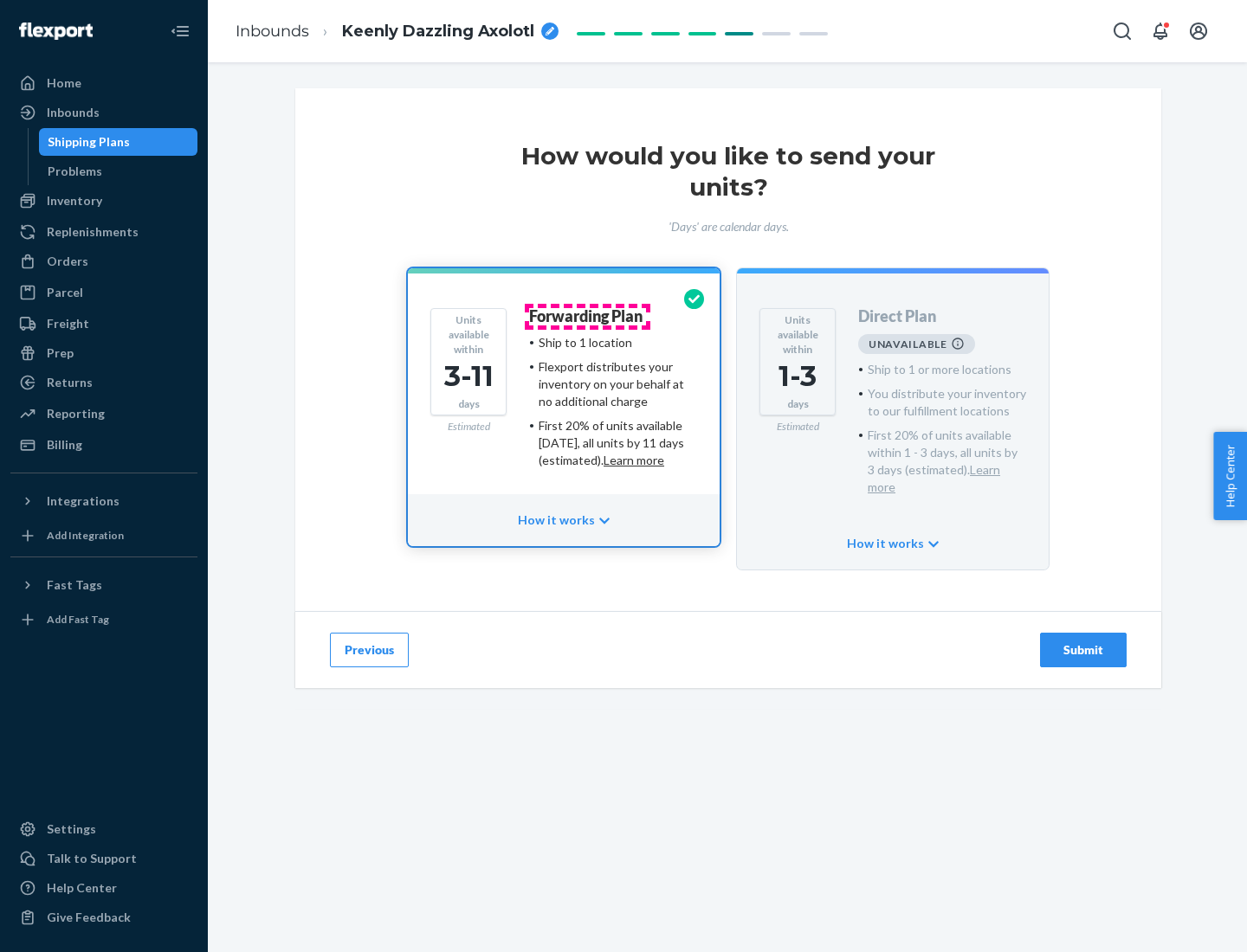
click at [587, 316] on h4 "Forwarding Plan" at bounding box center [585, 317] width 113 height 18
click at [1083, 641] on div "Submit" at bounding box center [1083, 650] width 57 height 18
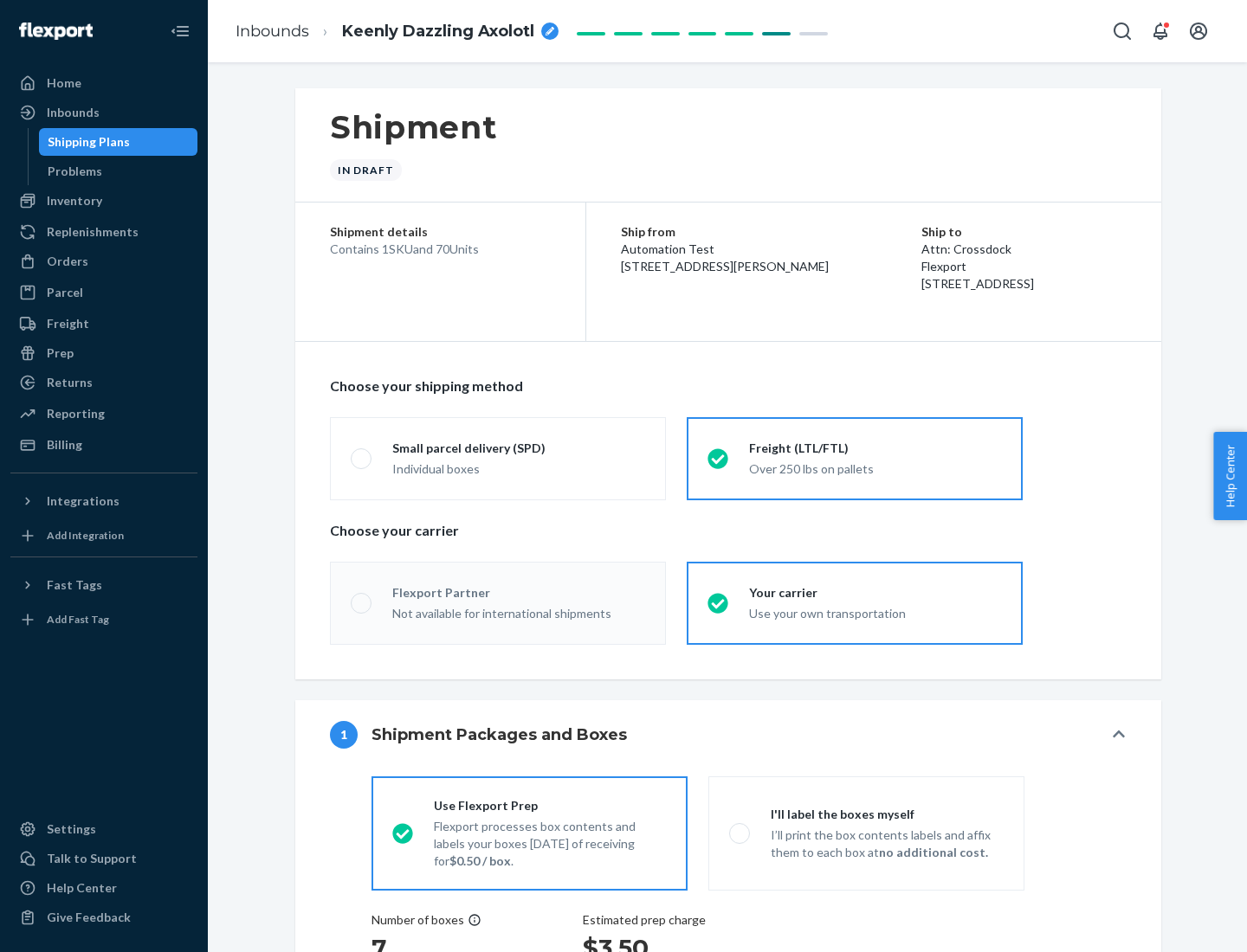
radio input "true"
radio input "false"
radio input "true"
radio input "false"
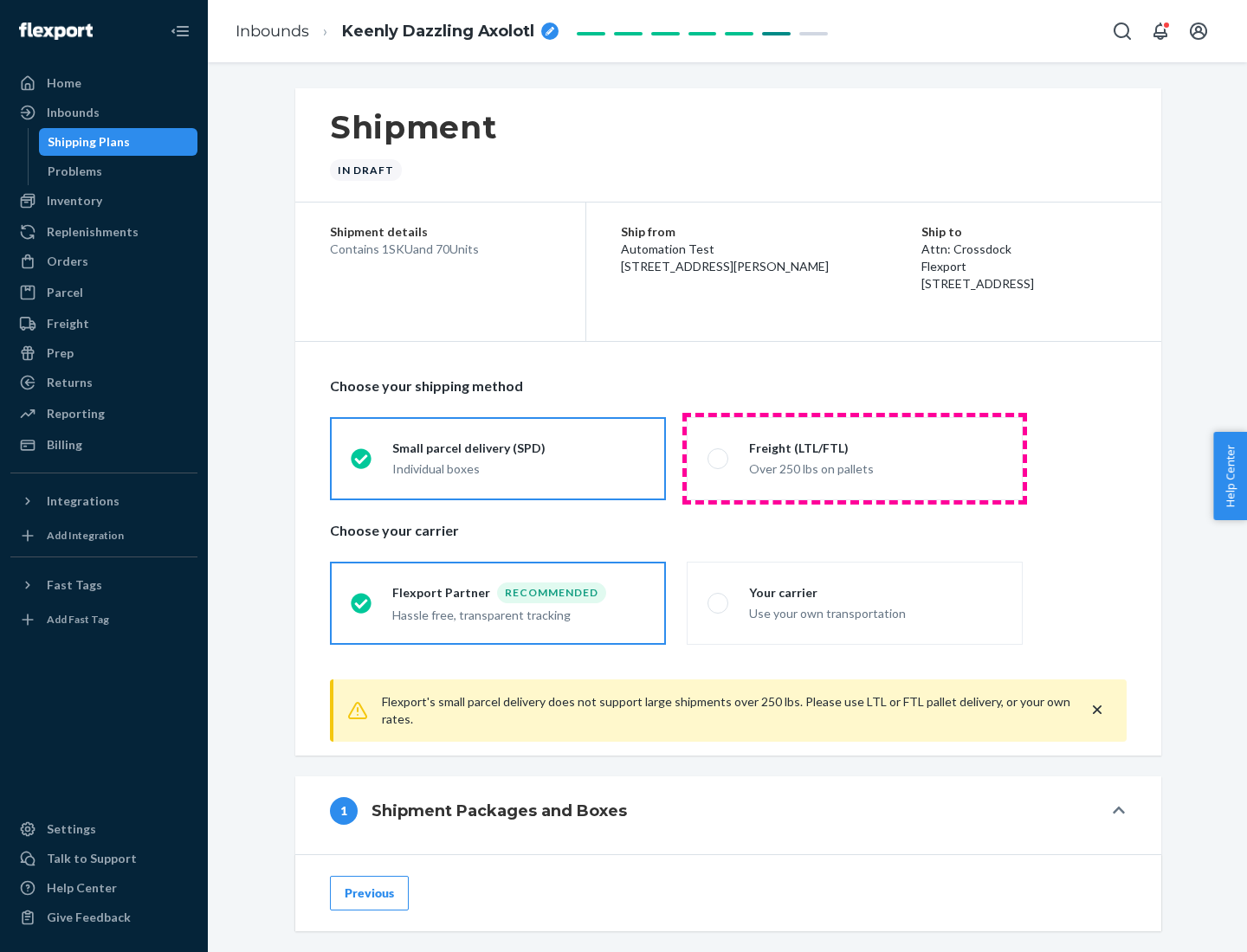
click at [855, 458] on div "Over 250 lbs on pallets" at bounding box center [876, 468] width 253 height 21
click at [719, 458] on input "Freight (LTL/FTL) Over 250 lbs on pallets" at bounding box center [713, 458] width 11 height 11
radio input "true"
radio input "false"
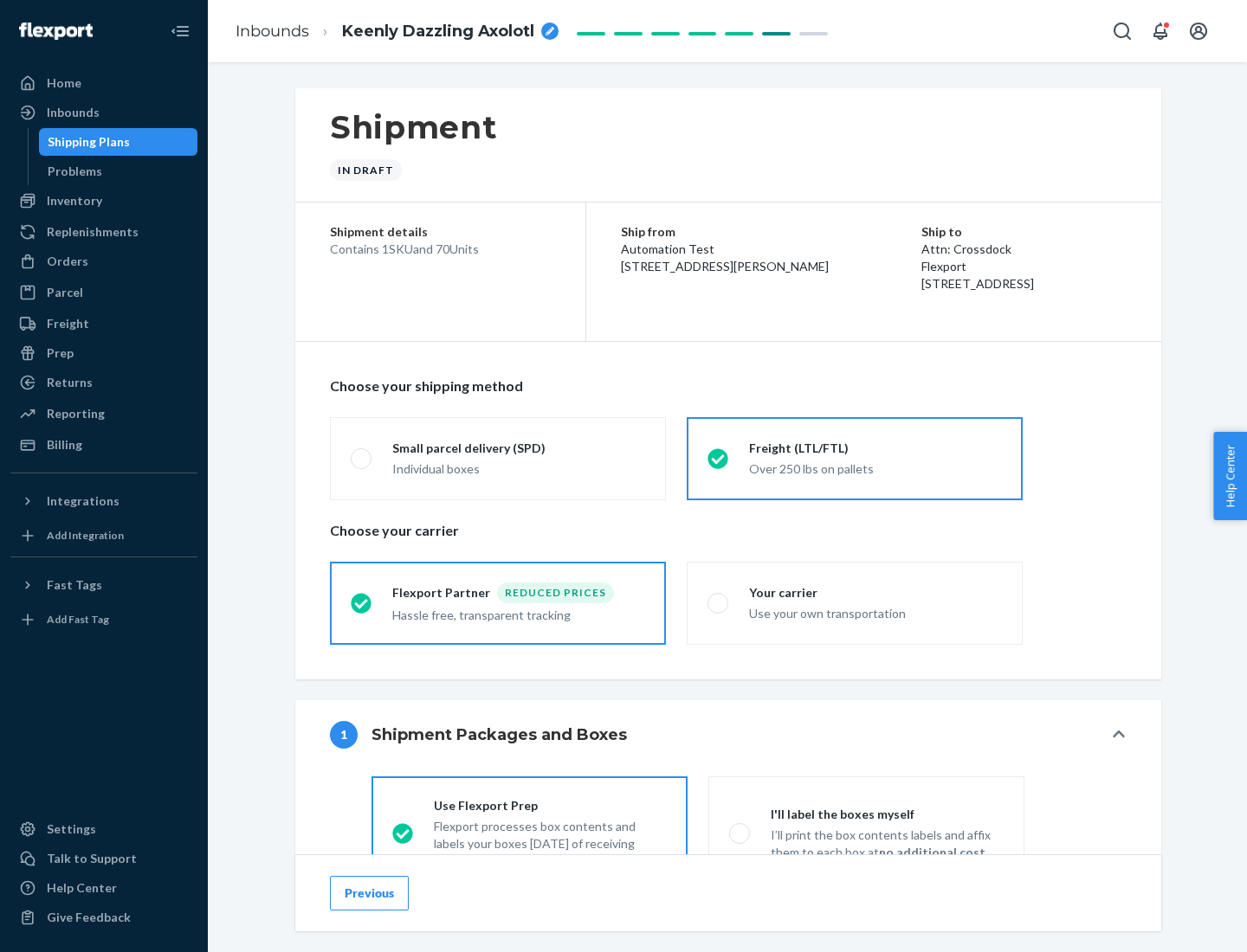
scroll to position [97, 0]
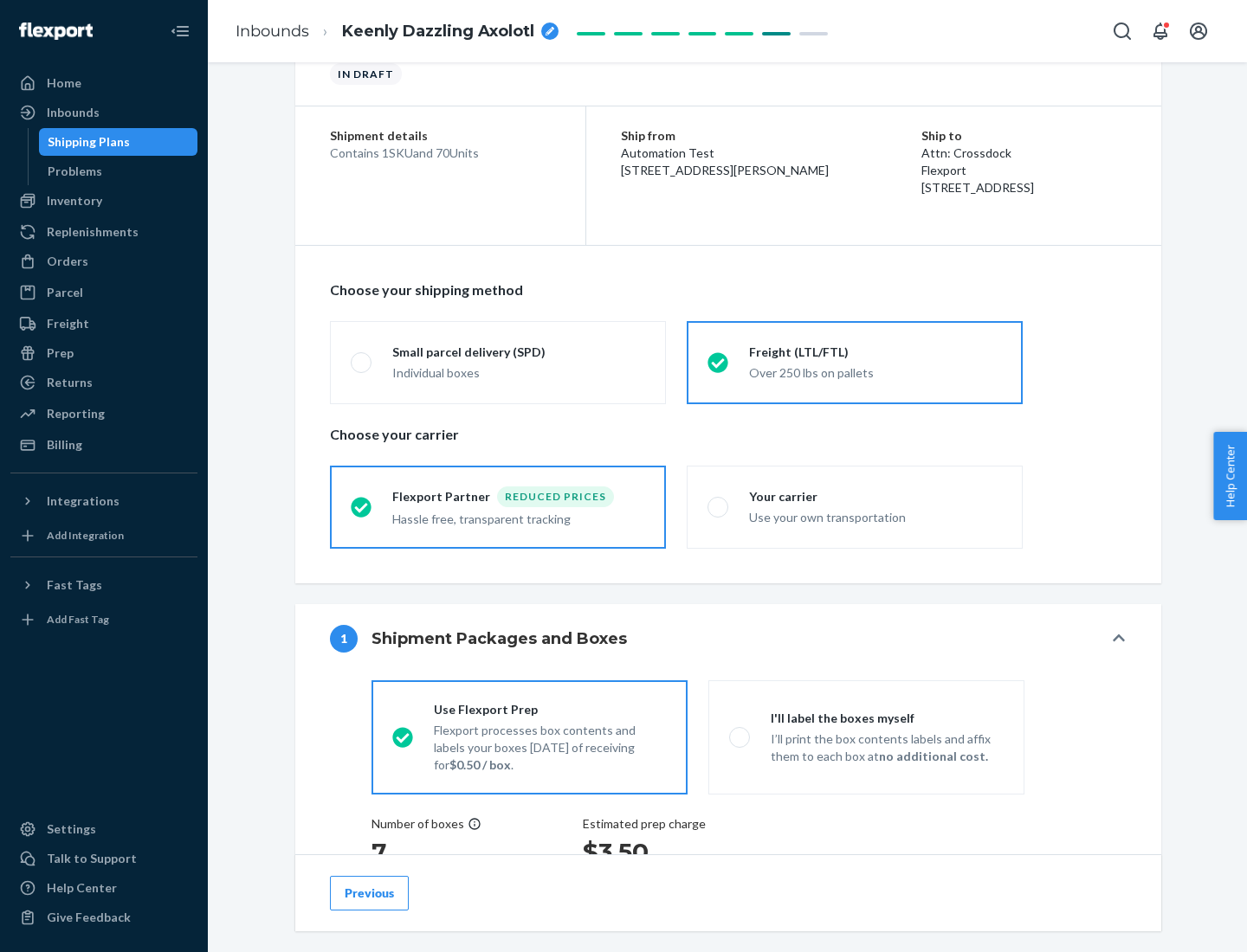
click at [498, 507] on div "Hassle free, transparent tracking" at bounding box center [519, 518] width 253 height 21
click at [362, 506] on input "Flexport Partner Reduced prices Hassle free, transparent tracking" at bounding box center [356, 506] width 11 height 11
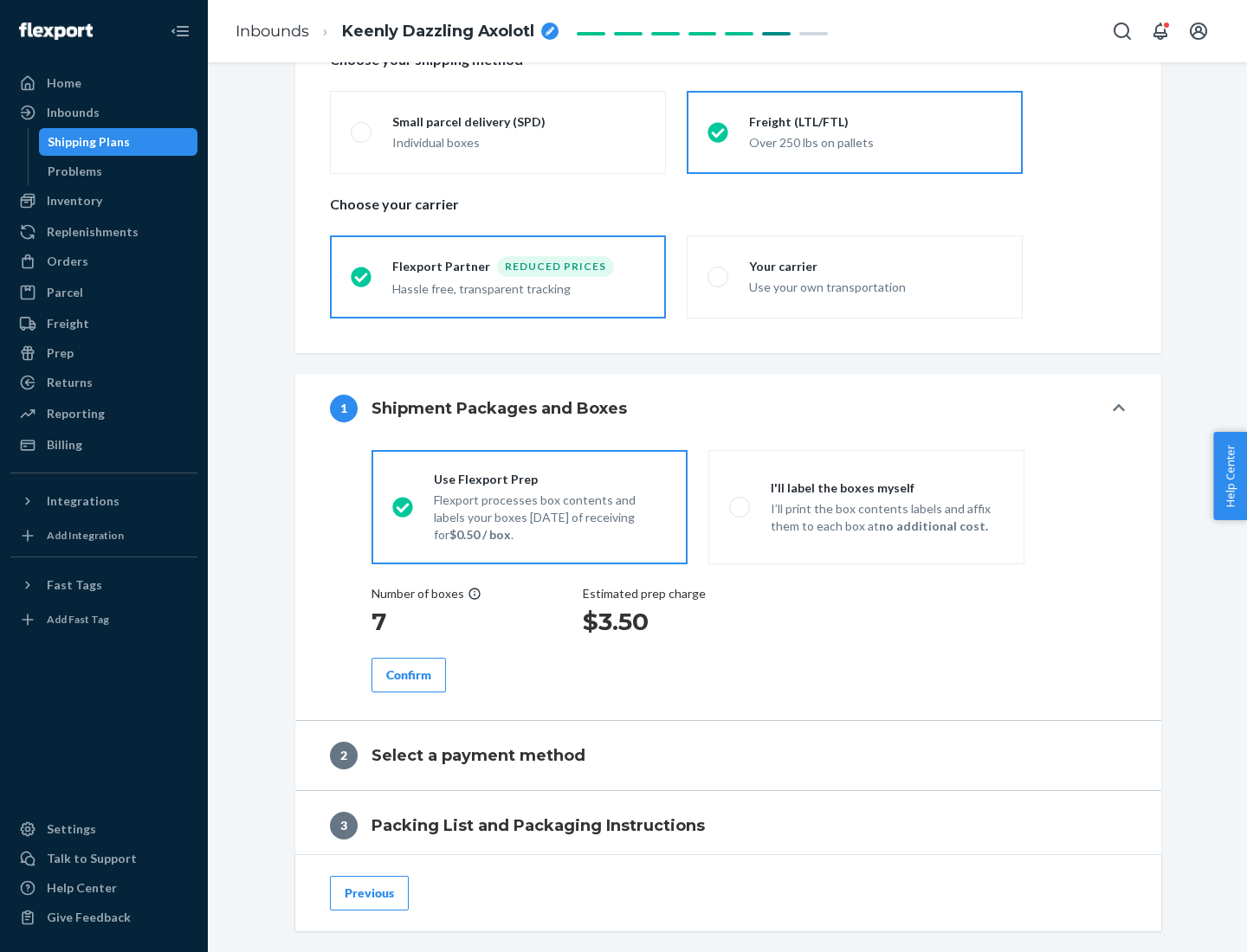
click at [866, 506] on p "I’ll print the box contents labels and affix them to each box at no additional …" at bounding box center [886, 517] width 233 height 34
click at [741, 506] on input "I'll label the boxes myself I’ll print the box contents labels and affix them t…" at bounding box center [735, 506] width 11 height 11
radio input "true"
radio input "false"
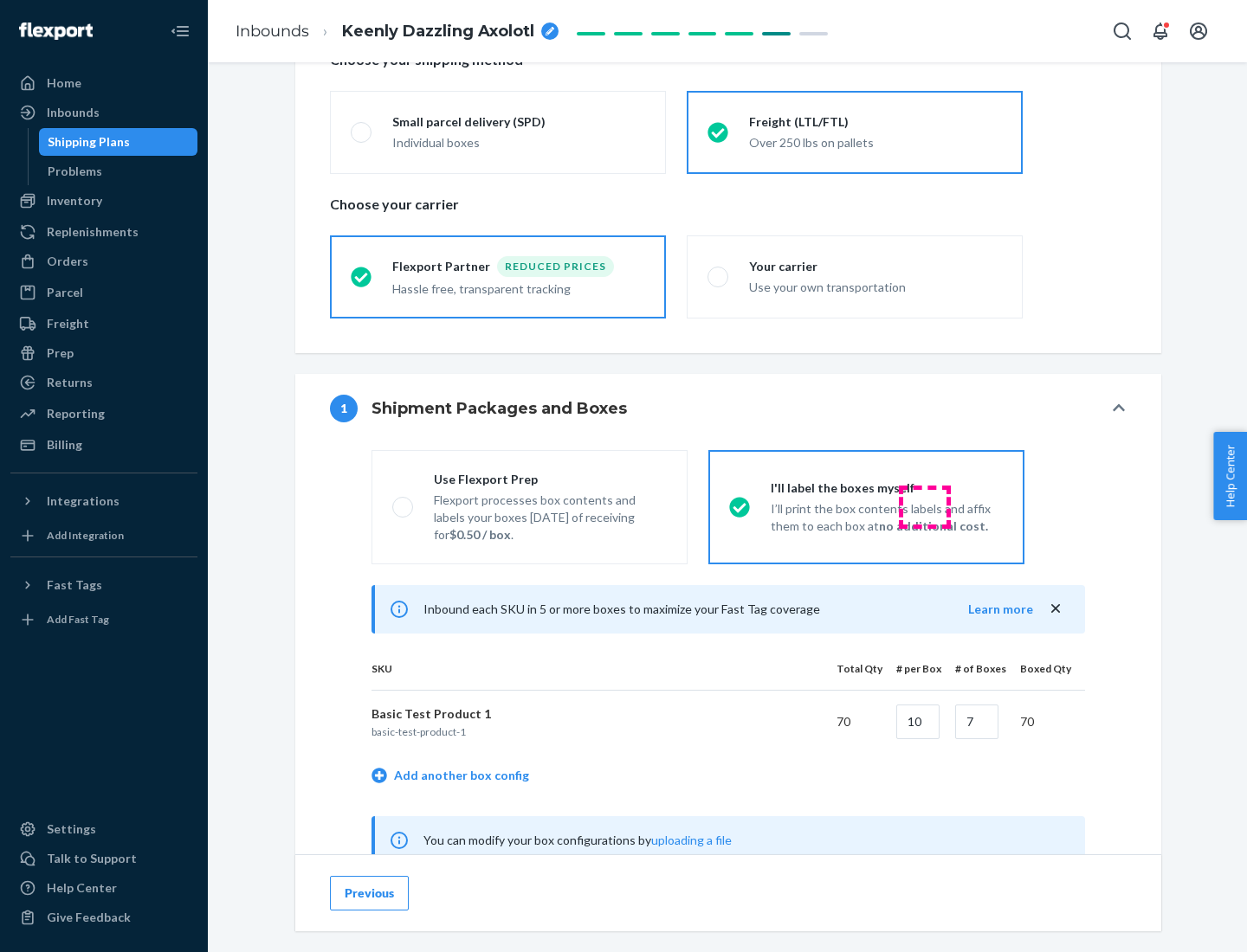
scroll to position [541, 0]
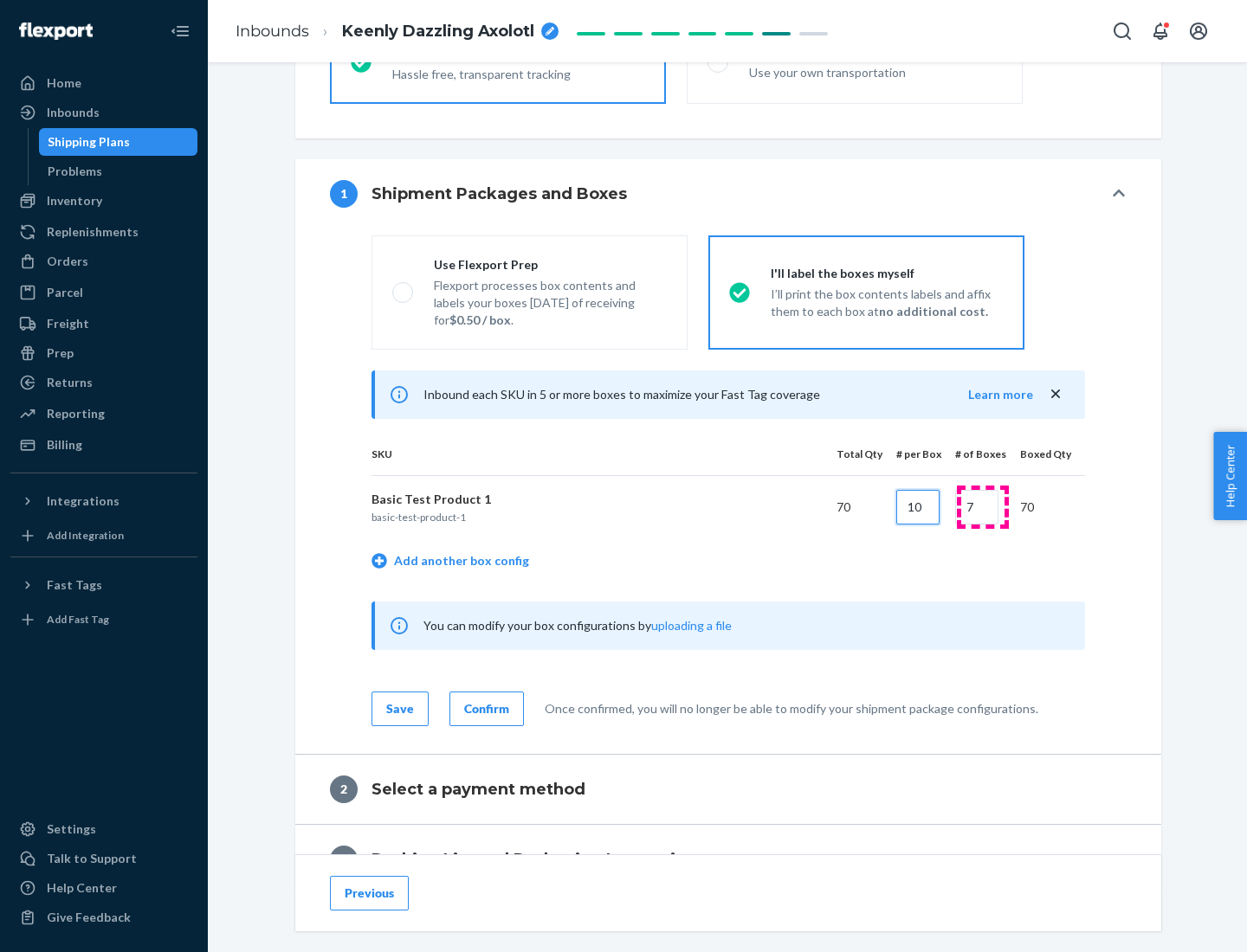
type input "10"
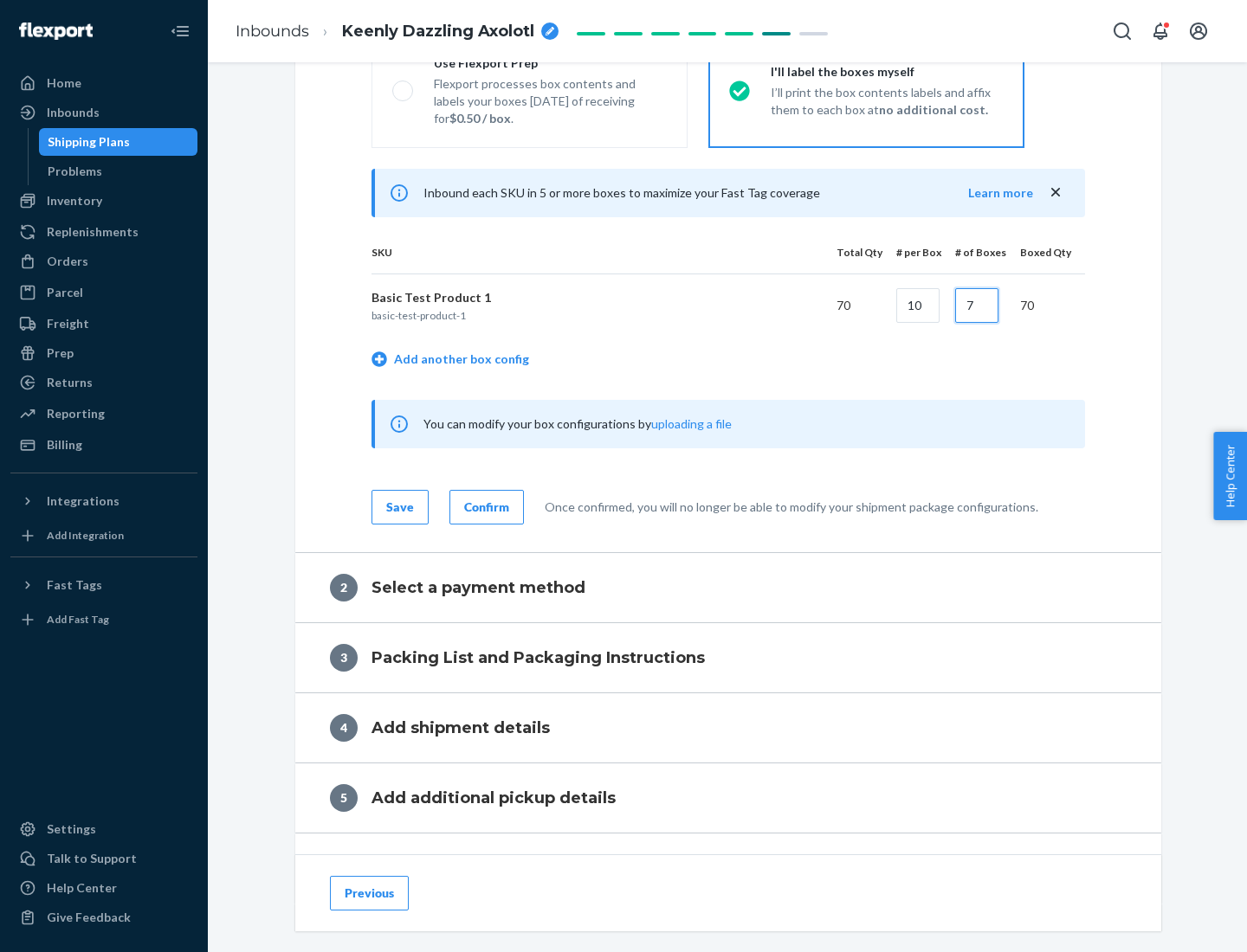
type input "7"
click at [484, 506] on div "Confirm" at bounding box center [486, 507] width 45 height 18
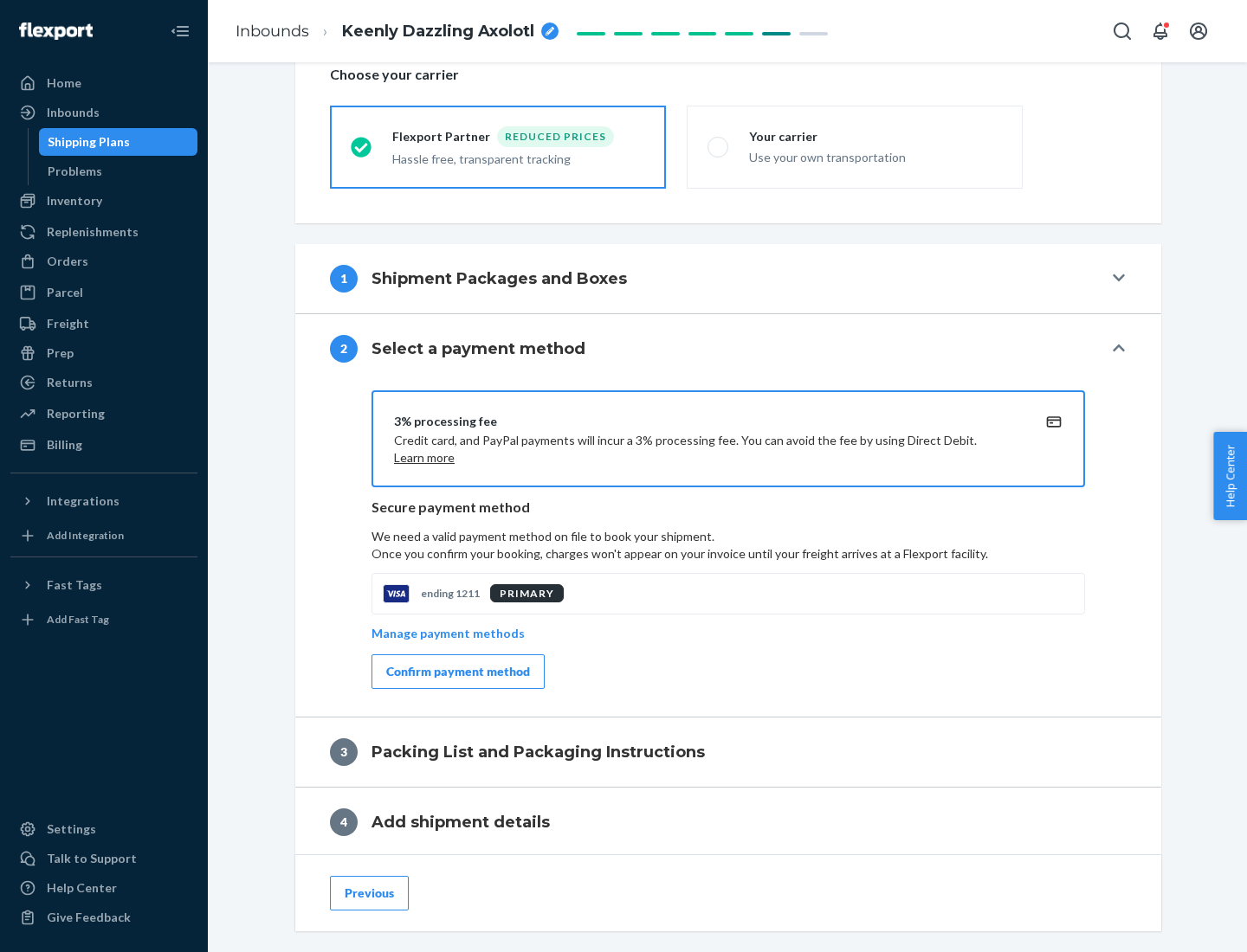
scroll to position [621, 0]
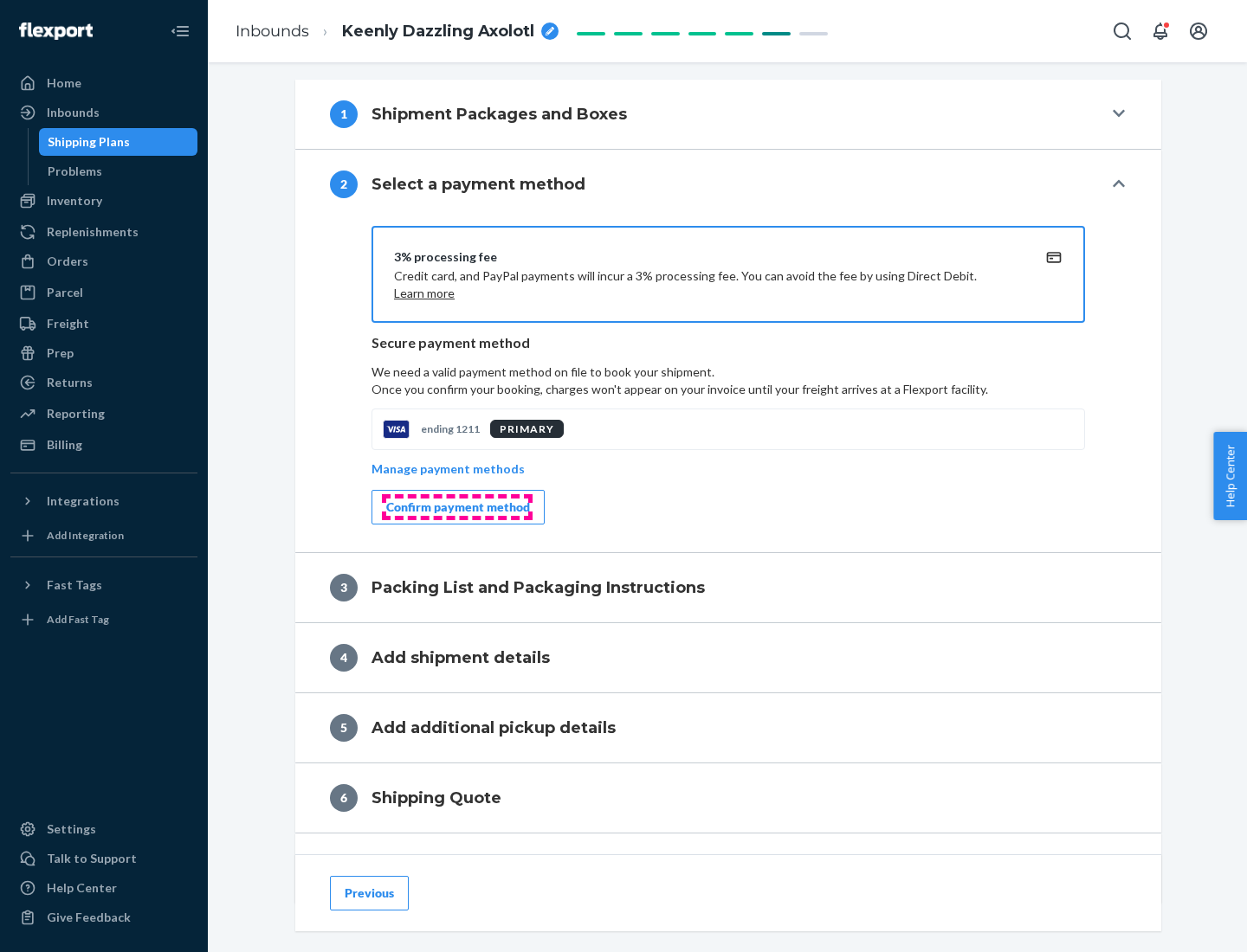
click at [456, 507] on div "Confirm payment method" at bounding box center [458, 507] width 144 height 18
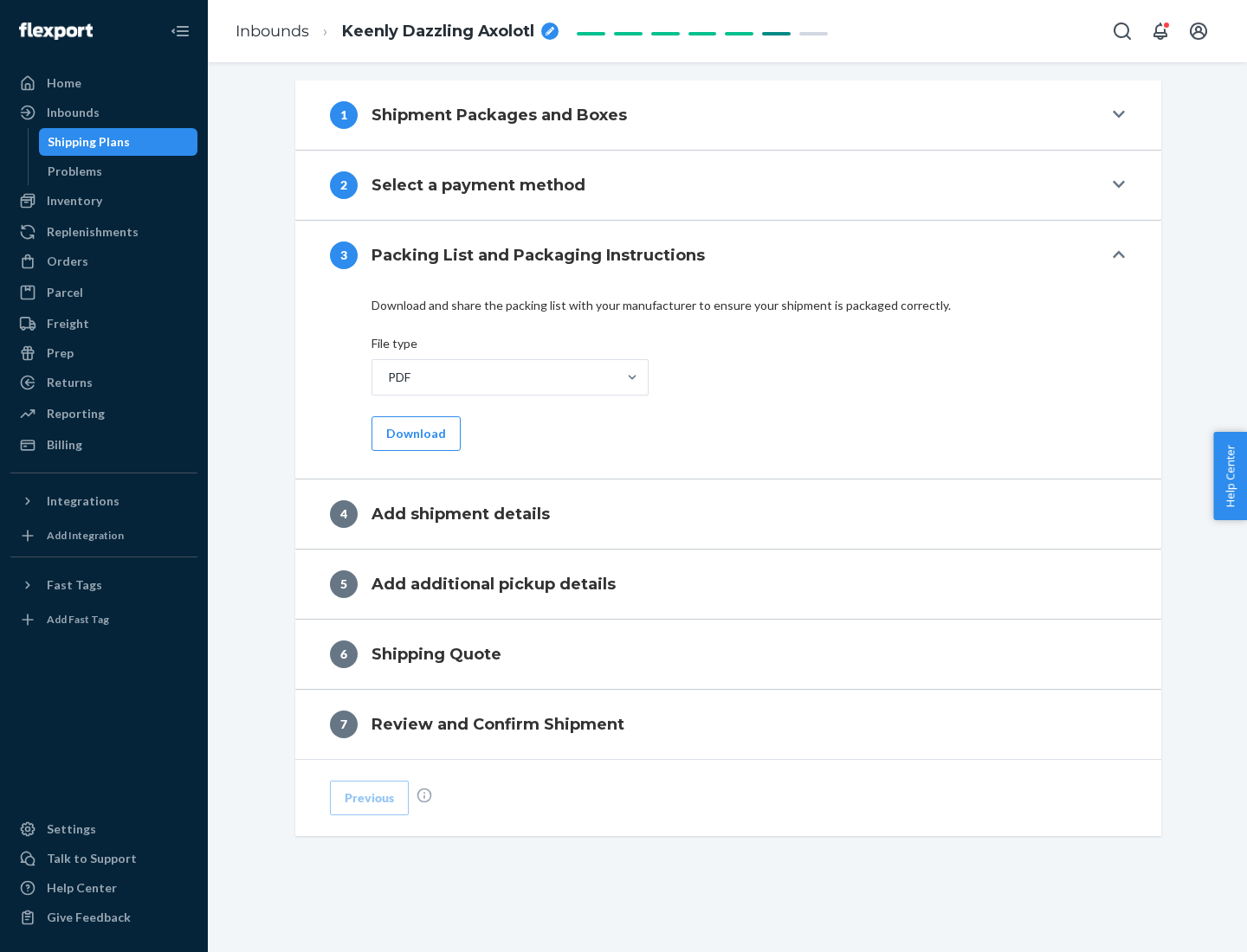
scroll to position [547, 0]
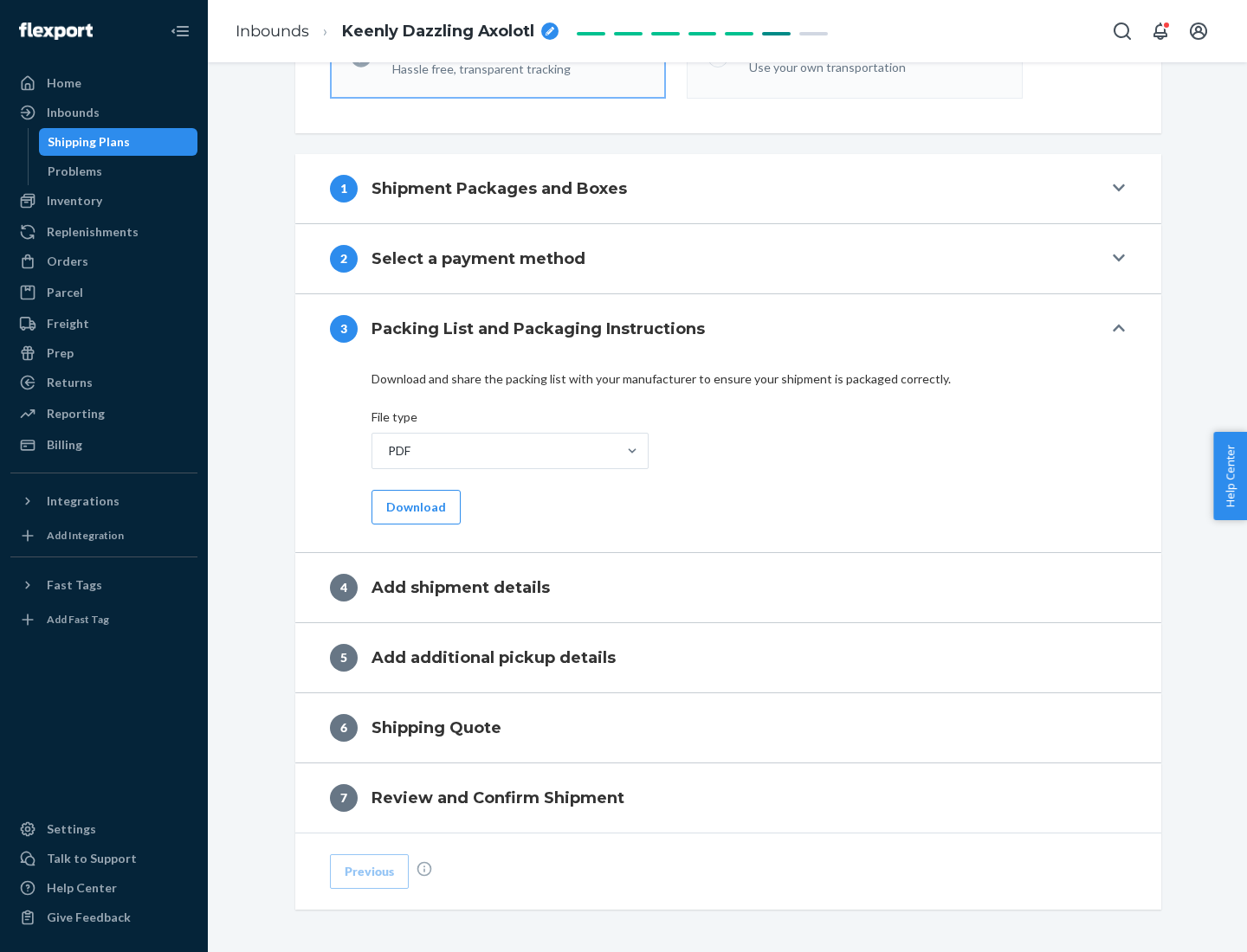
click at [414, 506] on button "Download" at bounding box center [416, 507] width 90 height 34
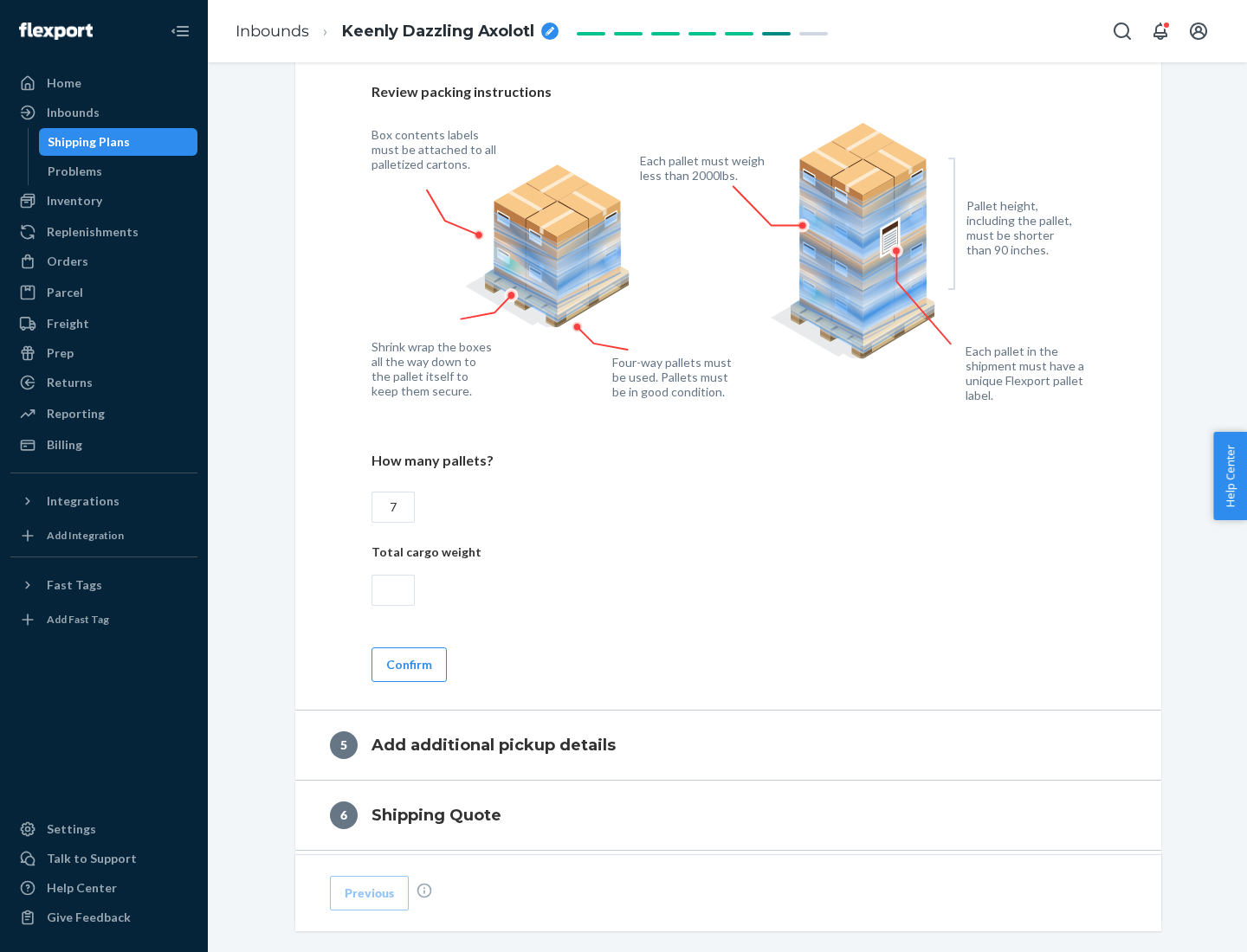
scroll to position [1124, 0]
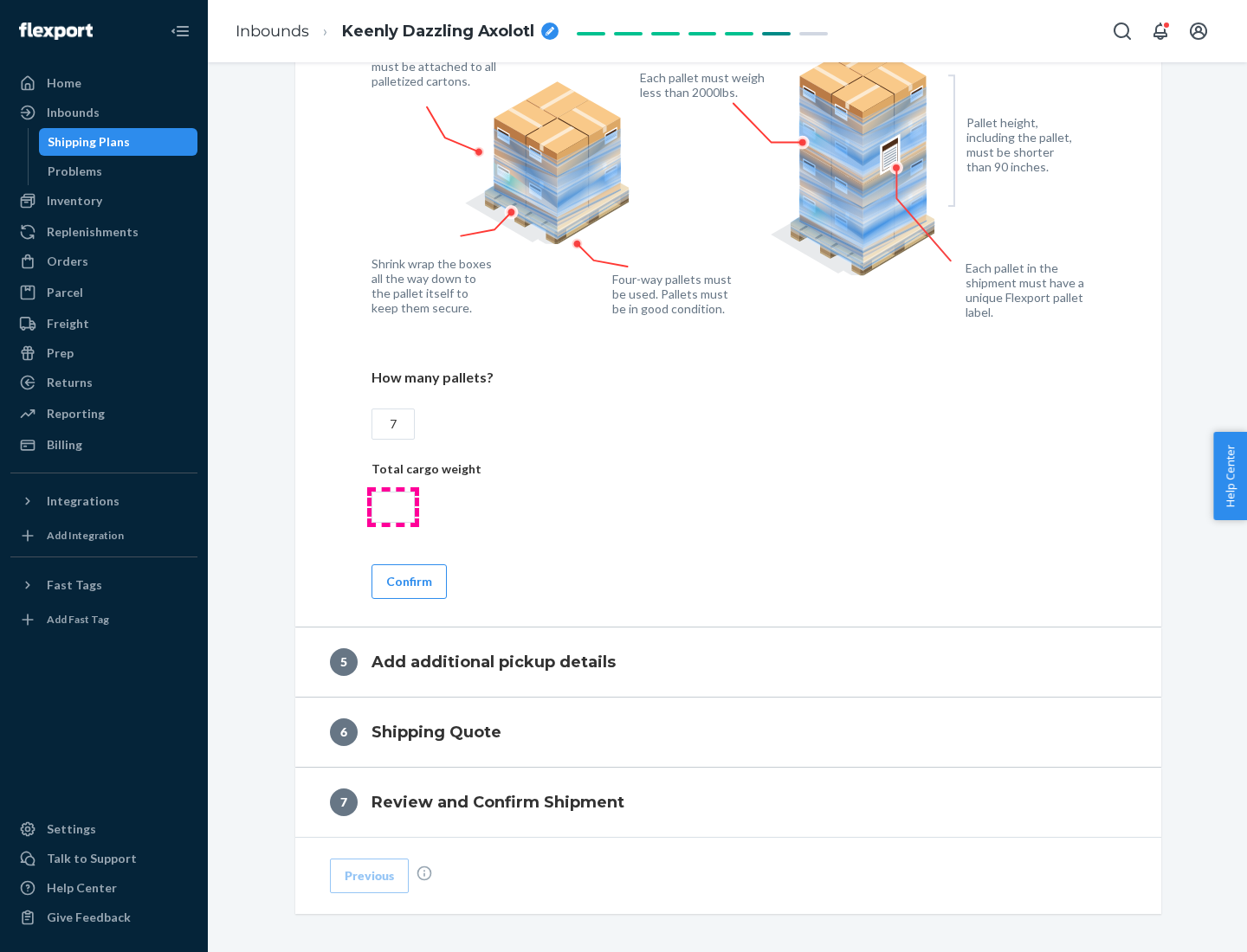
type input "7"
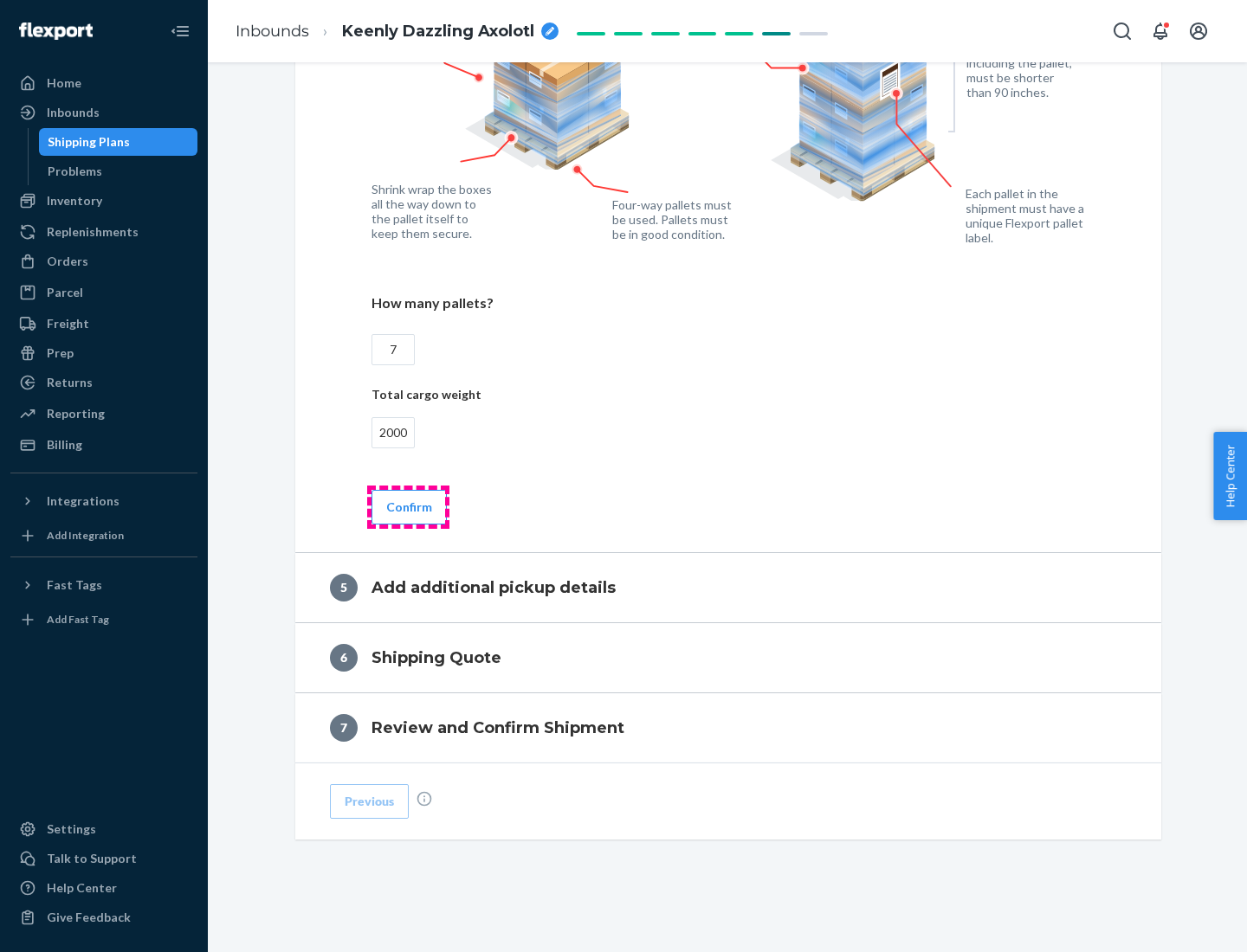
type input "2000"
click at [408, 506] on button "Confirm" at bounding box center [409, 507] width 75 height 34
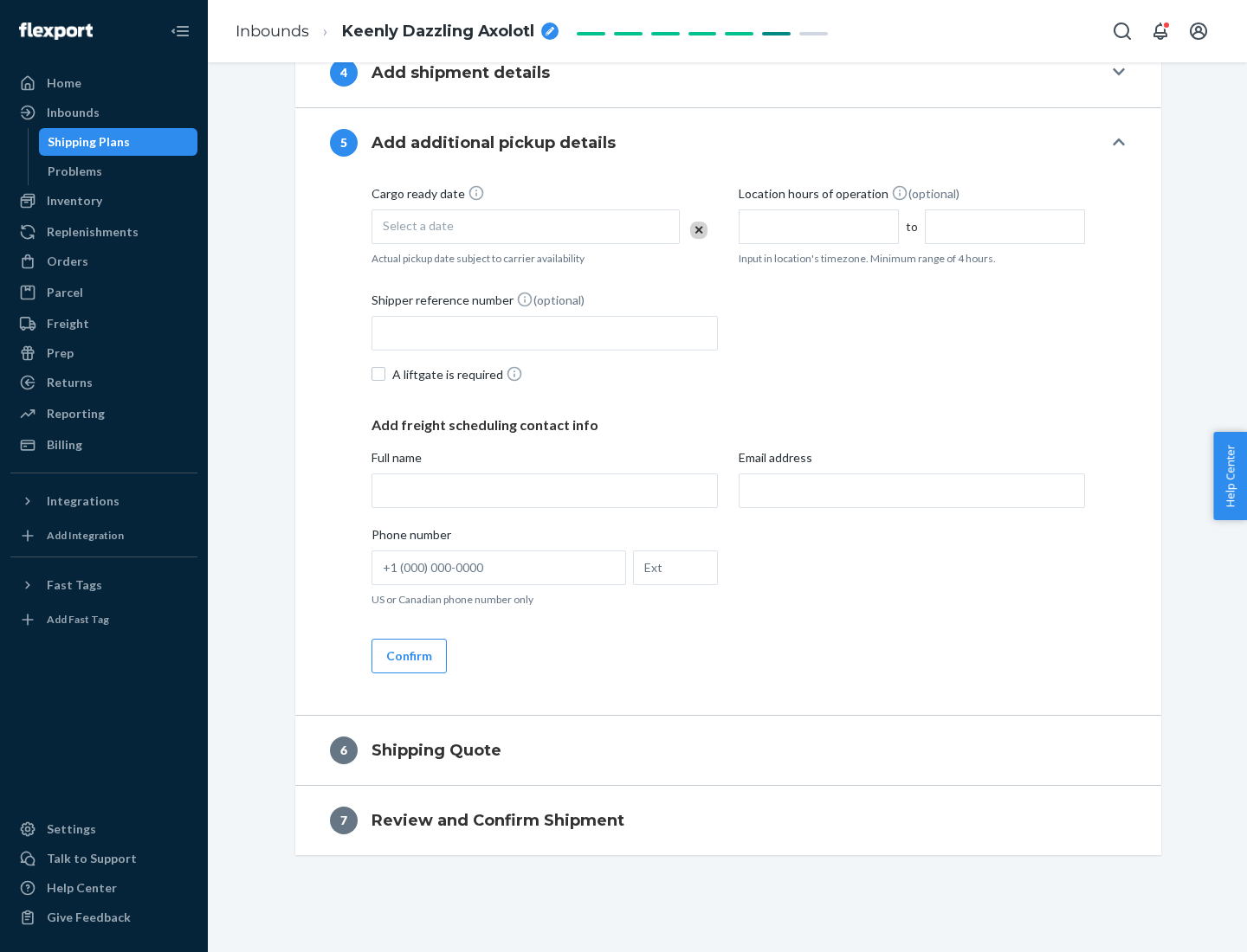
scroll to position [592, 0]
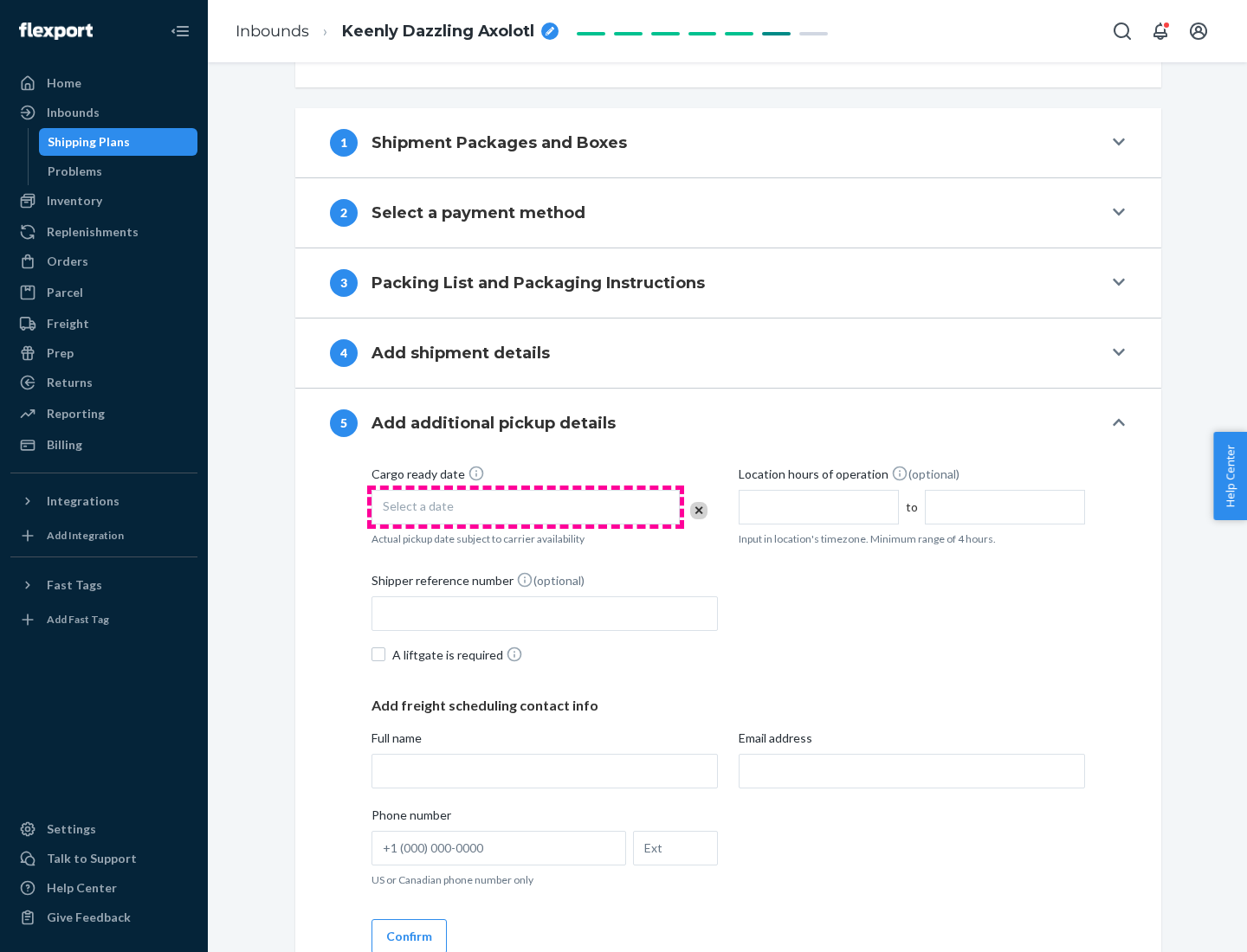
click at [526, 506] on div "Select a date" at bounding box center [525, 507] width 308 height 34
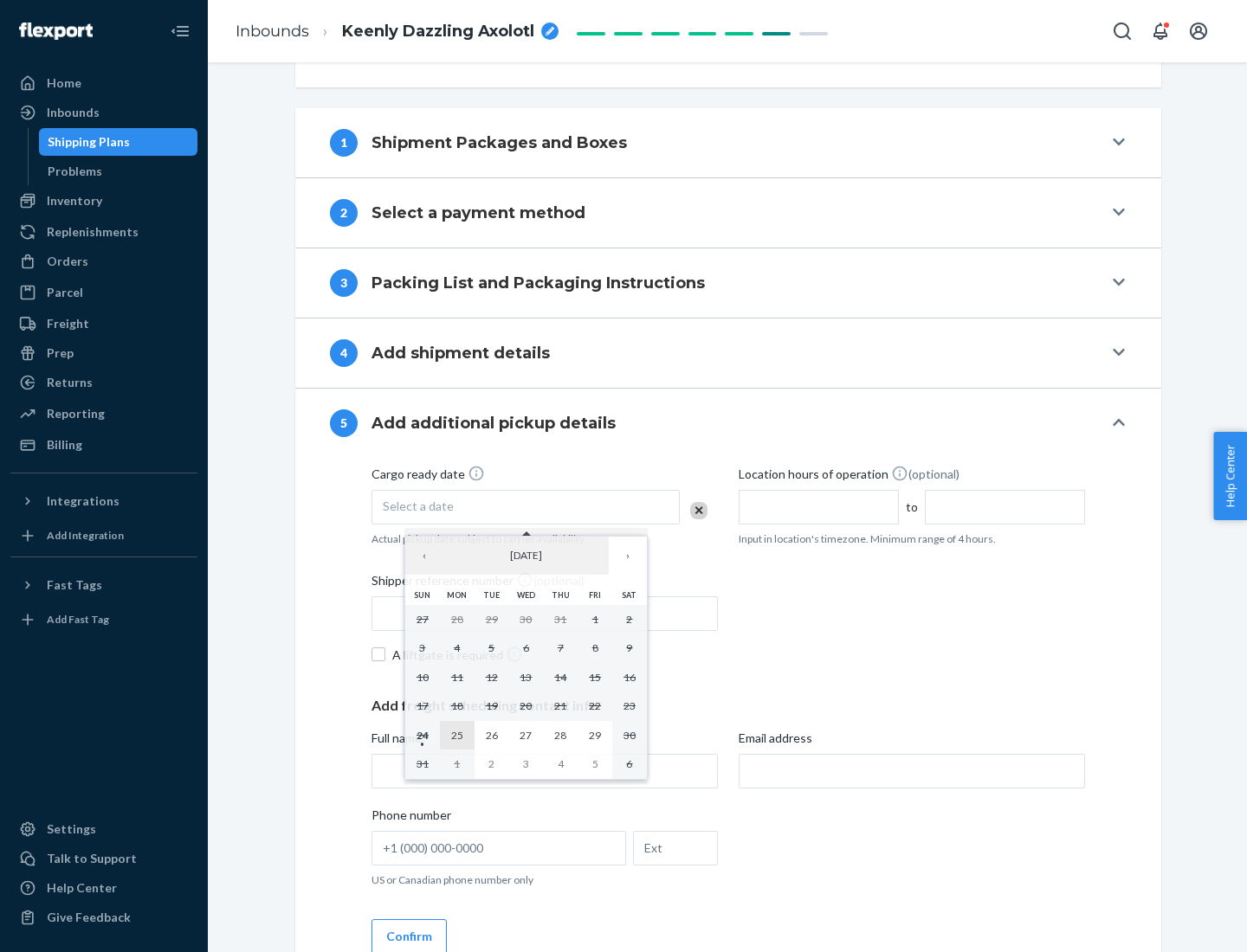
click at [456, 735] on abbr "25" at bounding box center [457, 735] width 12 height 13
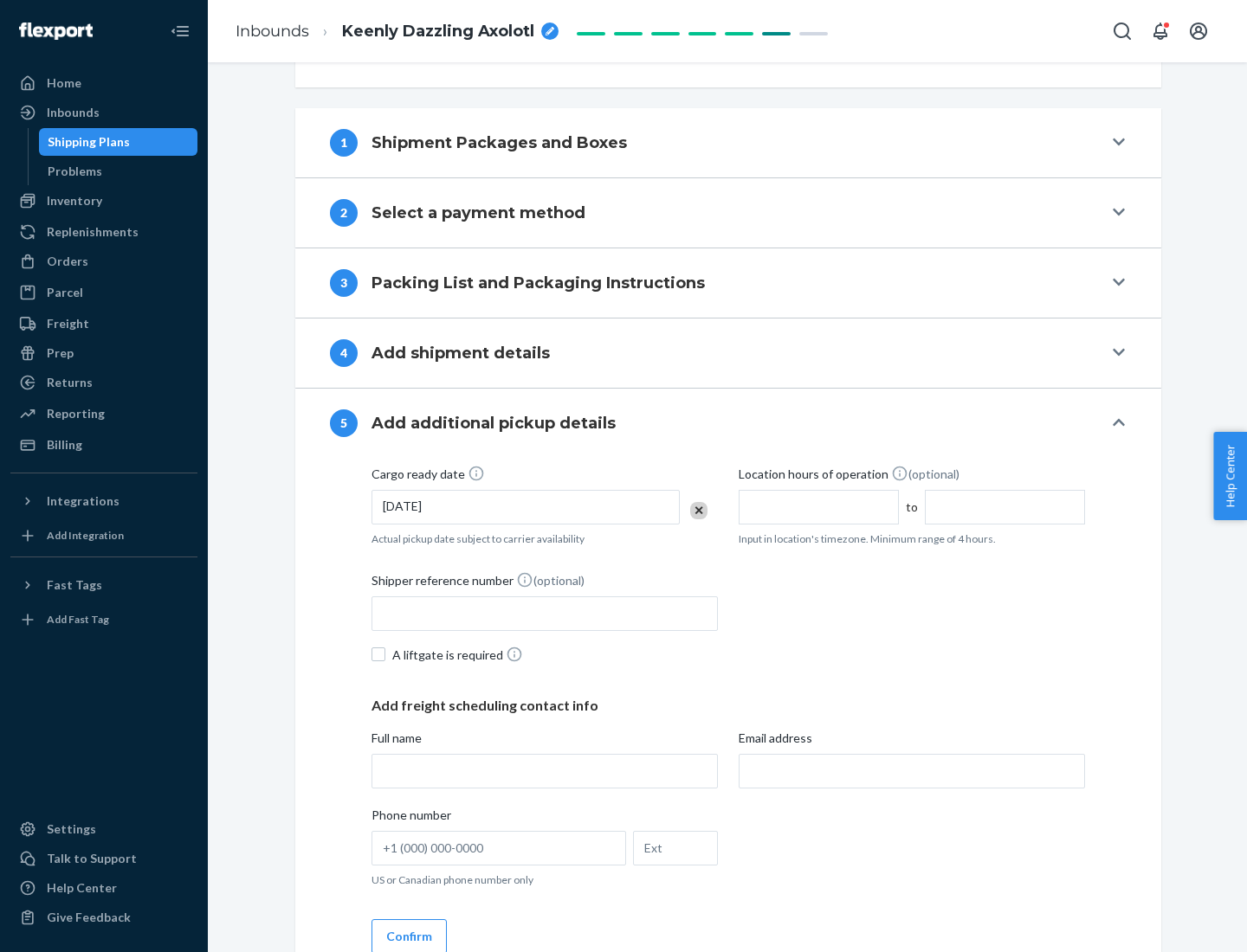
scroll to position [856, 0]
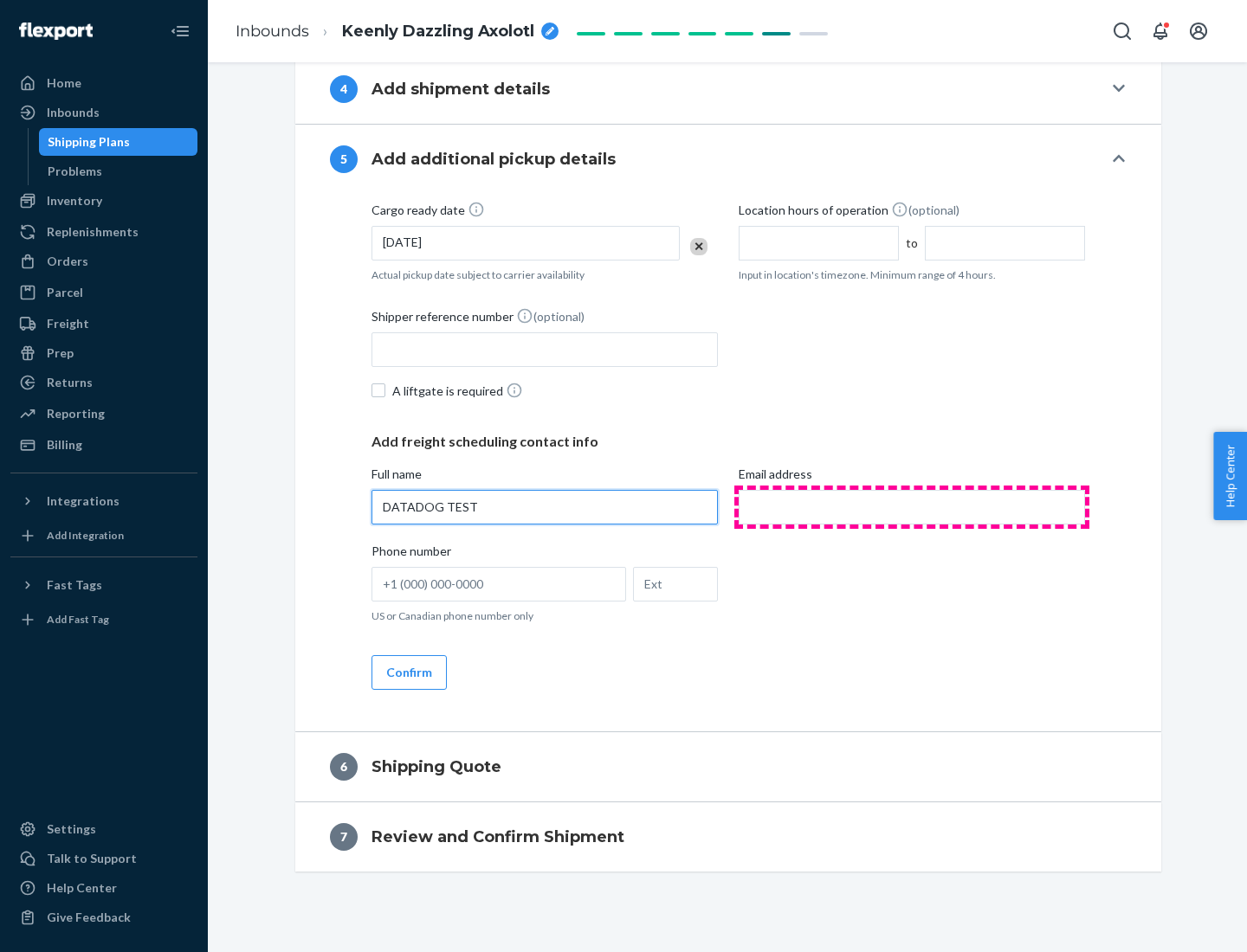
type input "DATADOG TEST"
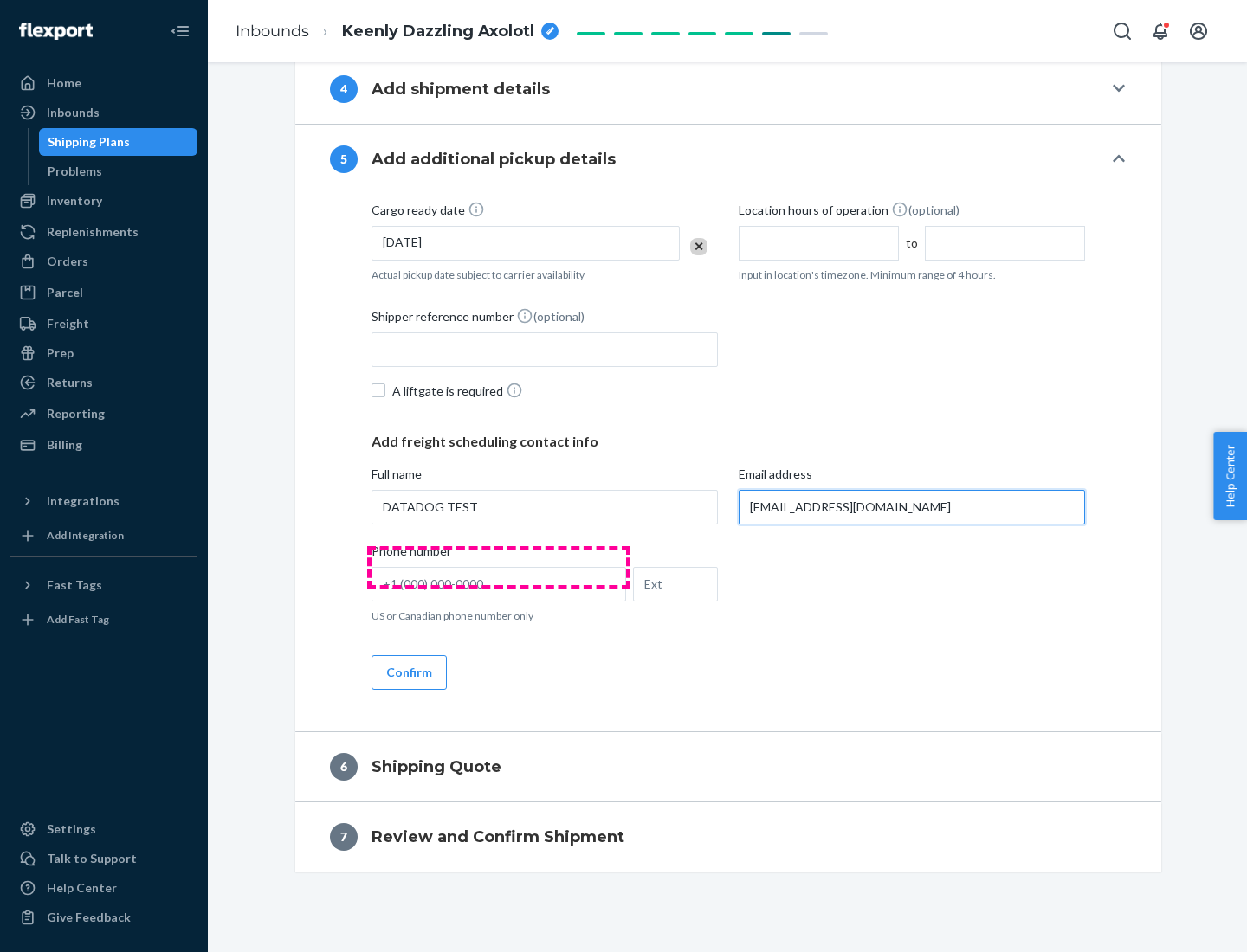
scroll to position [873, 0]
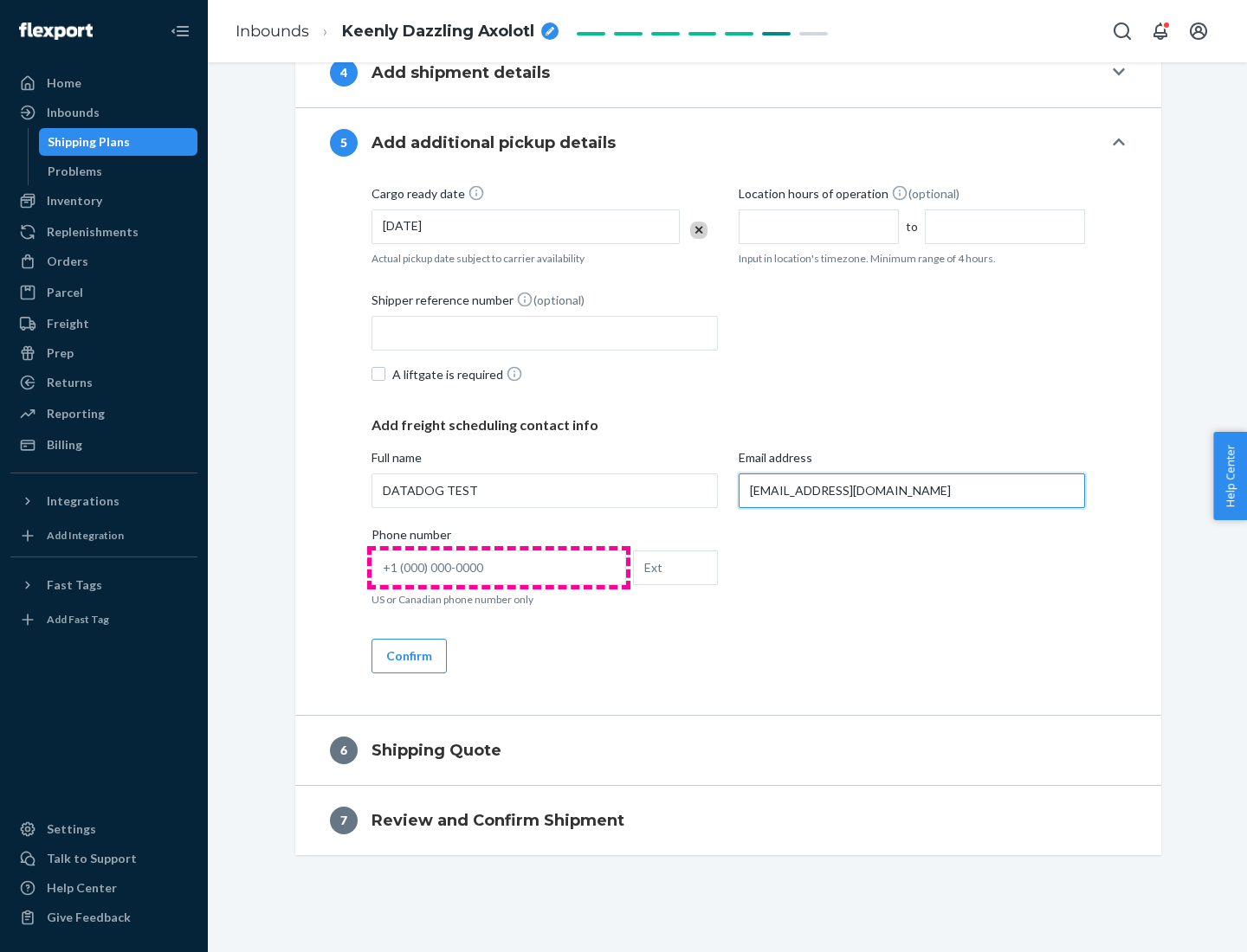
type input "[EMAIL_ADDRESS][DOMAIN_NAME]"
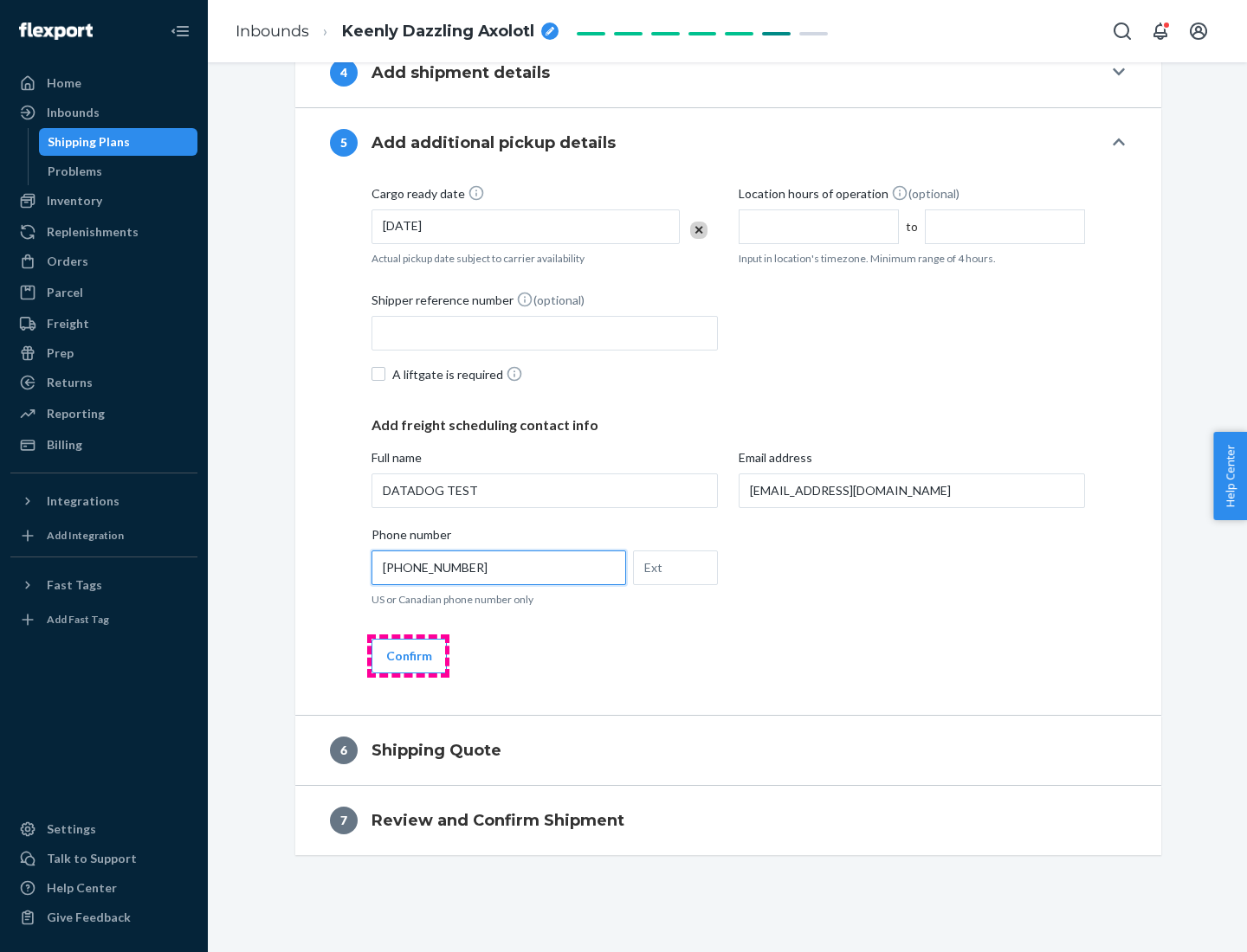
type input "[PHONE_NUMBER]"
click at [408, 655] on button "Confirm" at bounding box center [409, 655] width 75 height 34
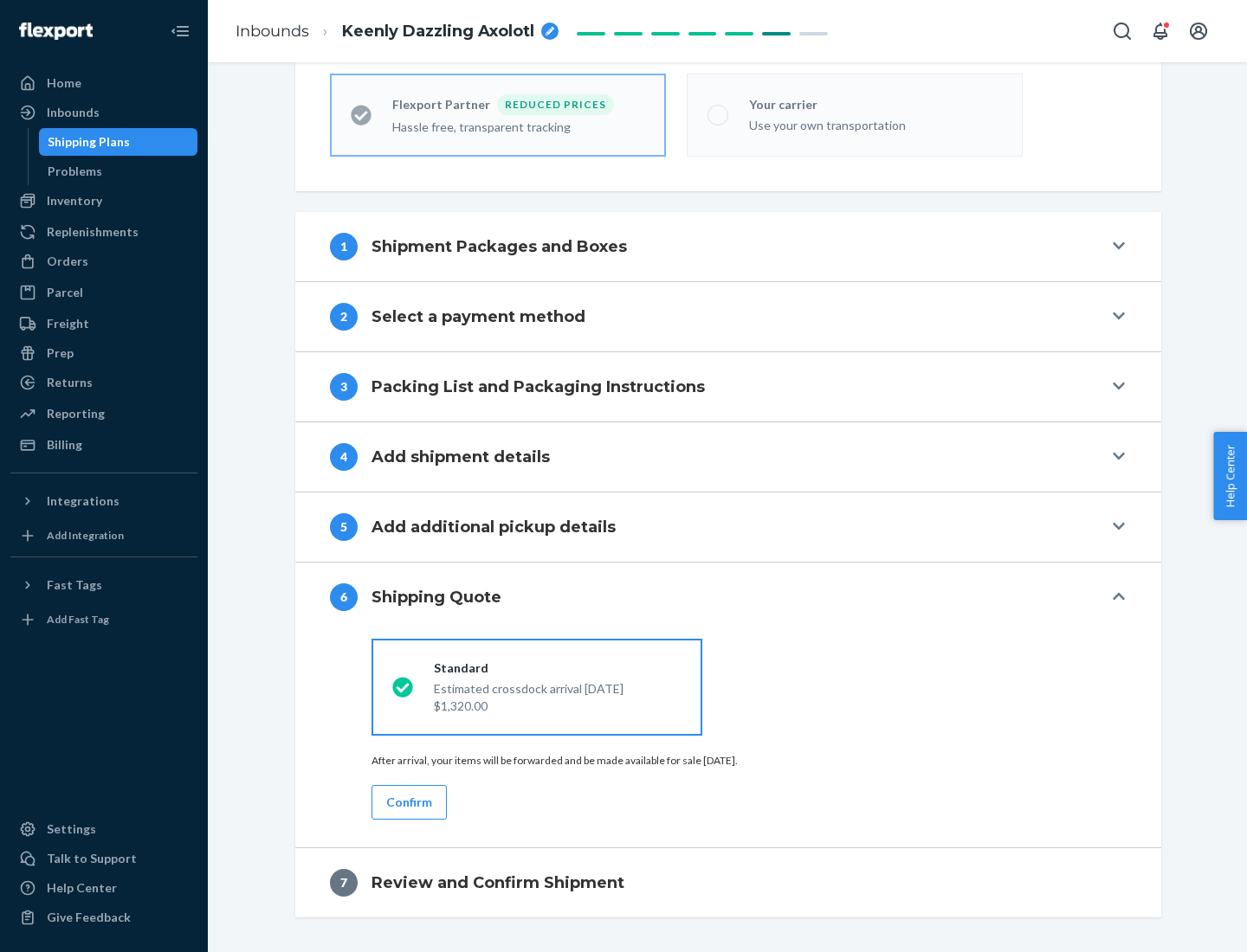
scroll to position [551, 0]
